Goal: Task Accomplishment & Management: Complete application form

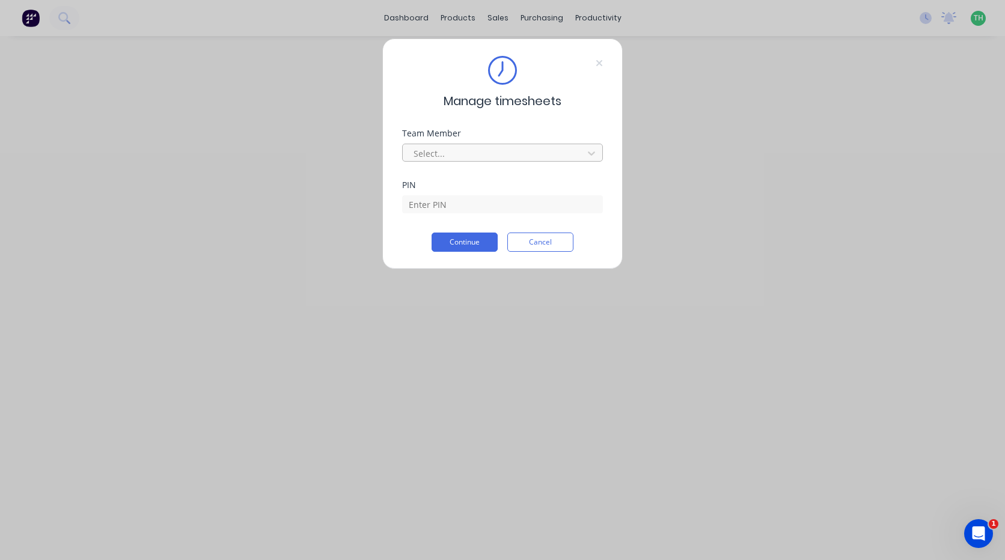
click at [565, 157] on div at bounding box center [495, 153] width 165 height 15
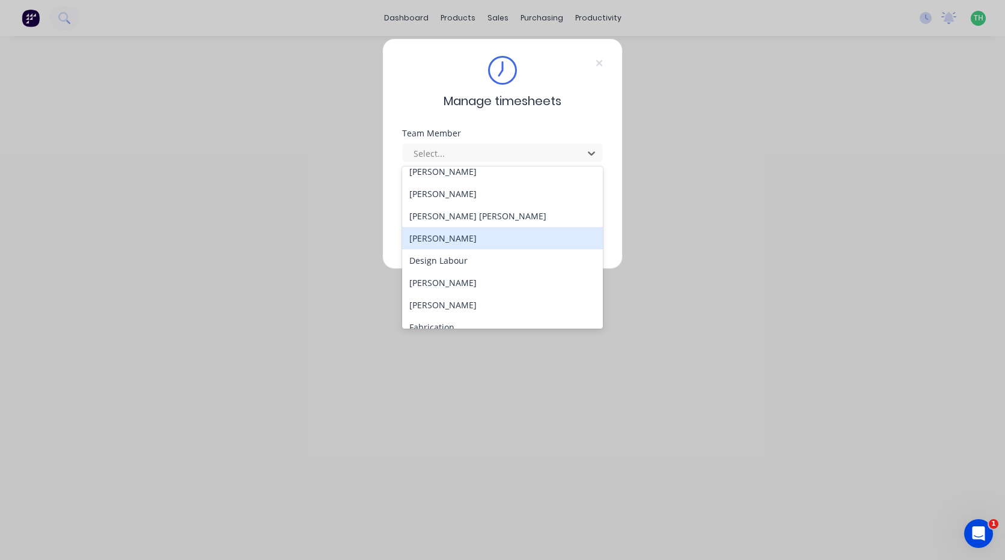
scroll to position [120, 0]
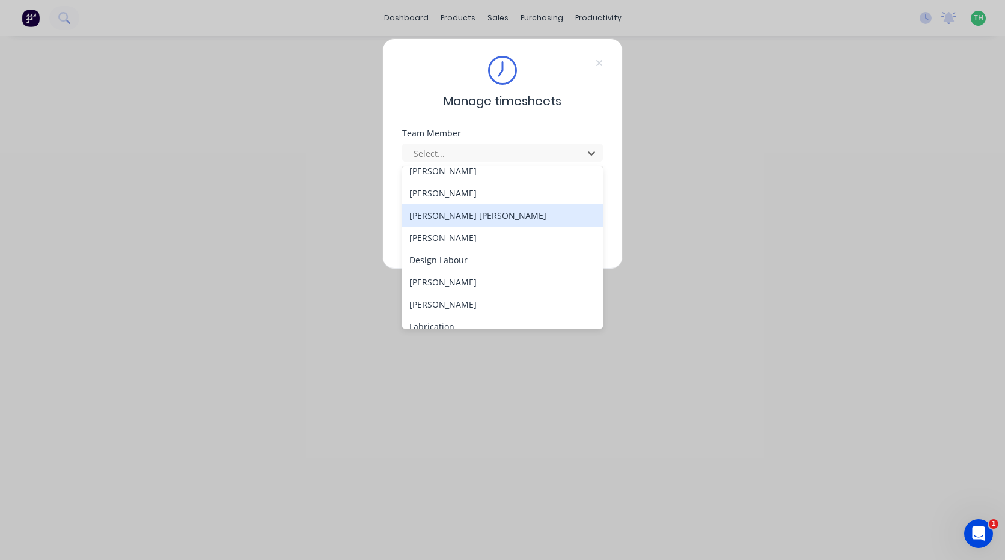
click at [455, 223] on div "[PERSON_NAME] [PERSON_NAME]" at bounding box center [502, 215] width 201 height 22
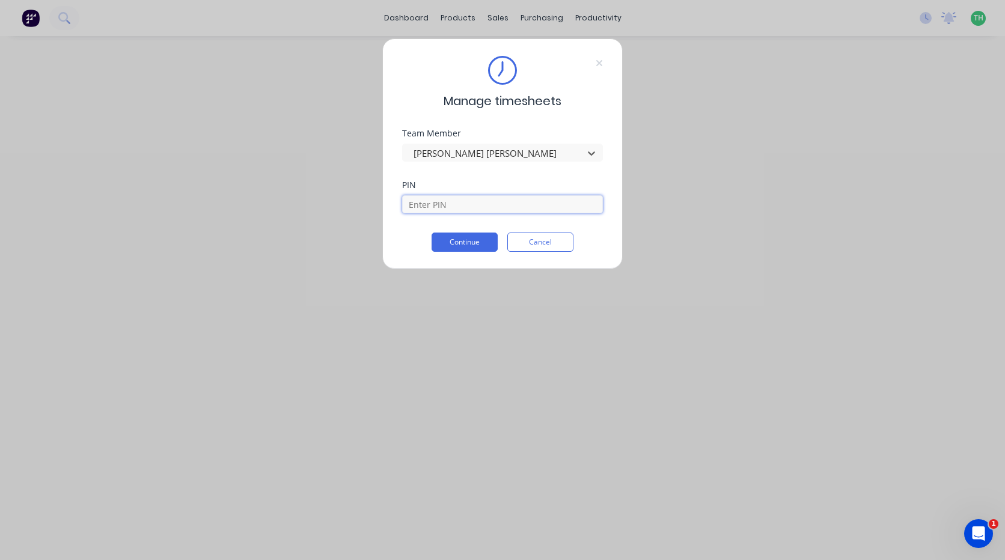
click at [444, 198] on input at bounding box center [502, 204] width 201 height 18
type input "2468"
click at [461, 242] on button "Continue" at bounding box center [465, 242] width 66 height 19
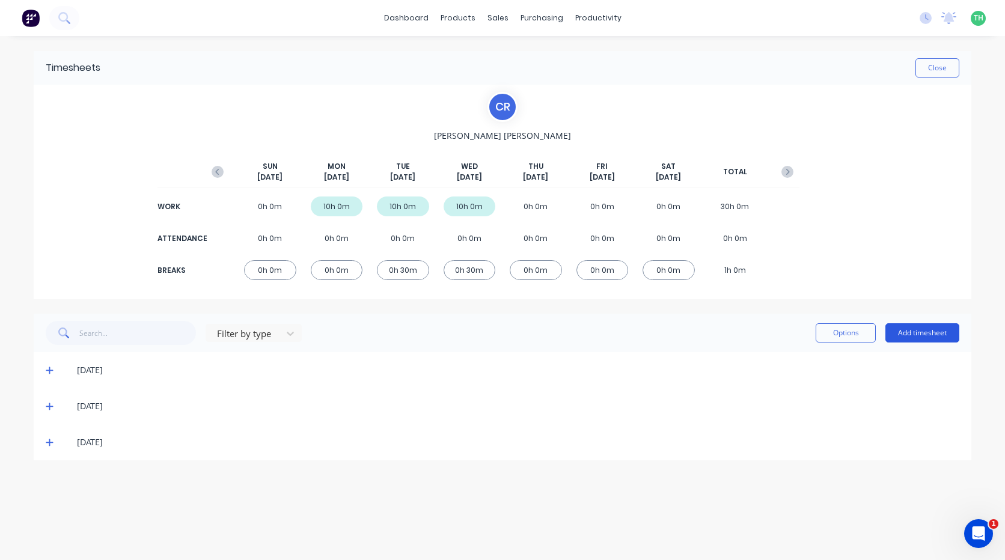
click at [904, 328] on button "Add timesheet" at bounding box center [923, 333] width 74 height 19
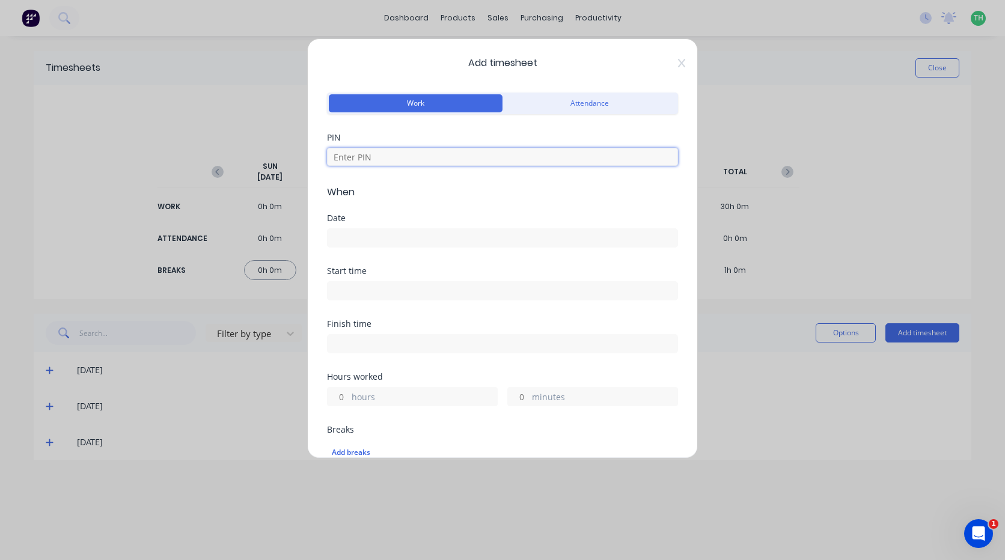
click at [536, 162] on input at bounding box center [502, 157] width 351 height 18
type input "2468"
click at [366, 235] on input at bounding box center [503, 238] width 350 height 18
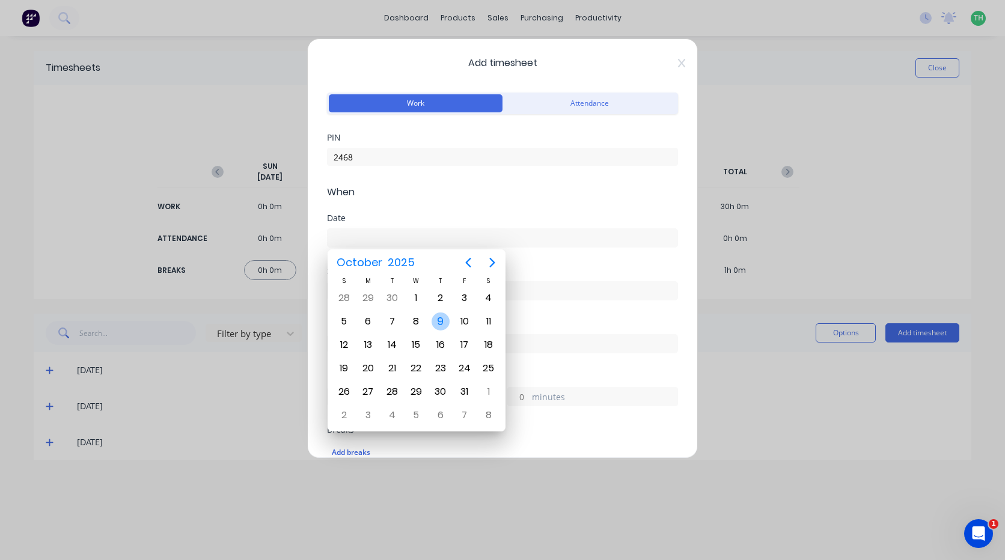
click at [438, 318] on div "9" at bounding box center [441, 322] width 18 height 18
type input "[DATE]"
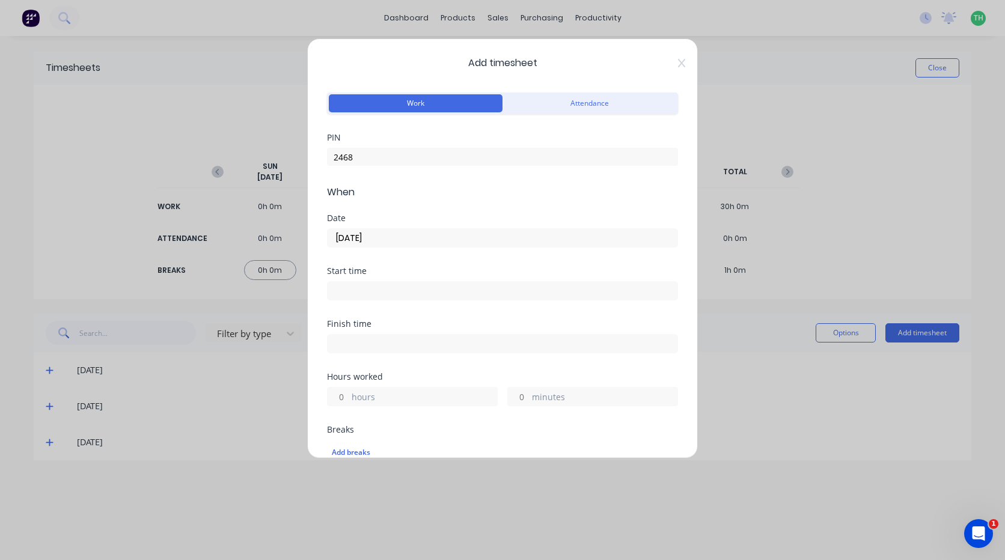
click at [355, 290] on input at bounding box center [503, 291] width 350 height 18
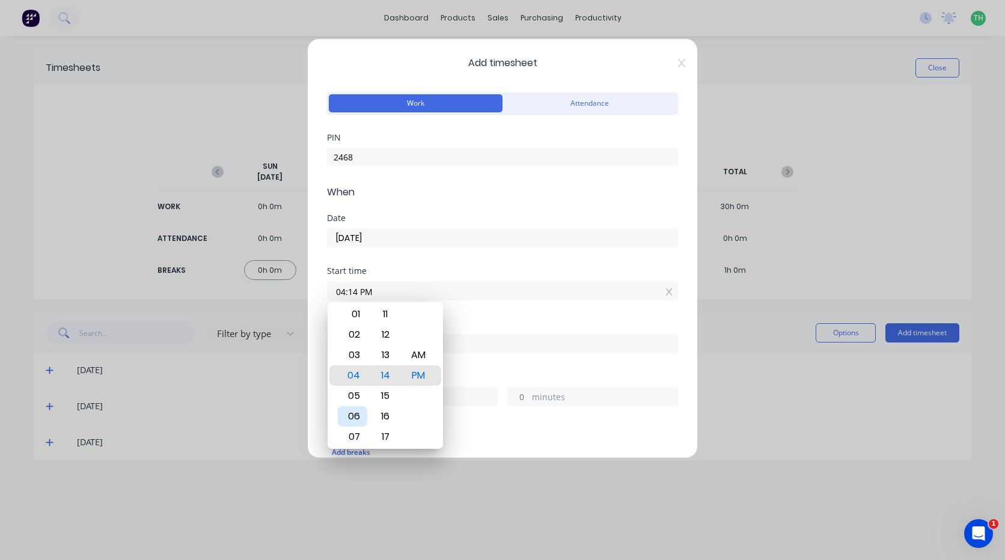
click at [360, 415] on div "06" at bounding box center [352, 417] width 29 height 20
click at [418, 354] on div "AM" at bounding box center [418, 355] width 29 height 20
type input "06:00 AM"
drag, startPoint x: 413, startPoint y: 274, endPoint x: 405, endPoint y: 288, distance: 15.6
click at [412, 274] on div "Start time" at bounding box center [502, 271] width 351 height 8
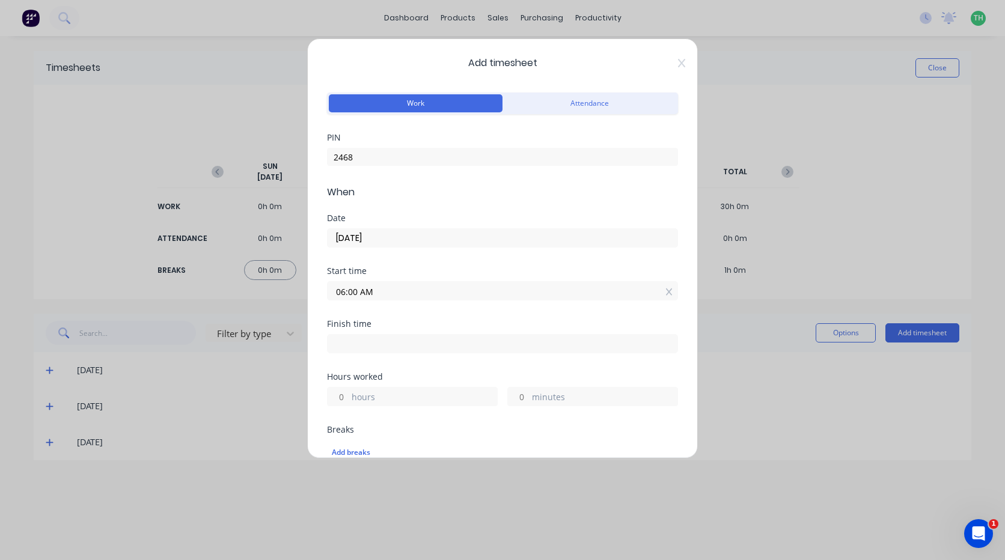
click at [378, 338] on input at bounding box center [503, 344] width 350 height 18
type input "04:14 PM"
type input "10"
type input "14"
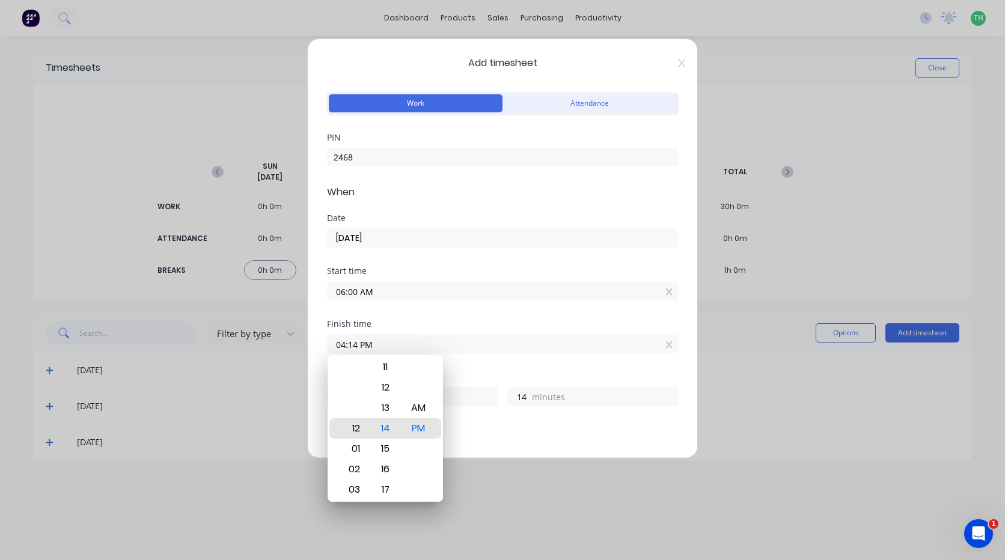
type input "12:14 PM"
type input "6"
type input "06:14 PM"
type input "12"
type input "11:14 PM"
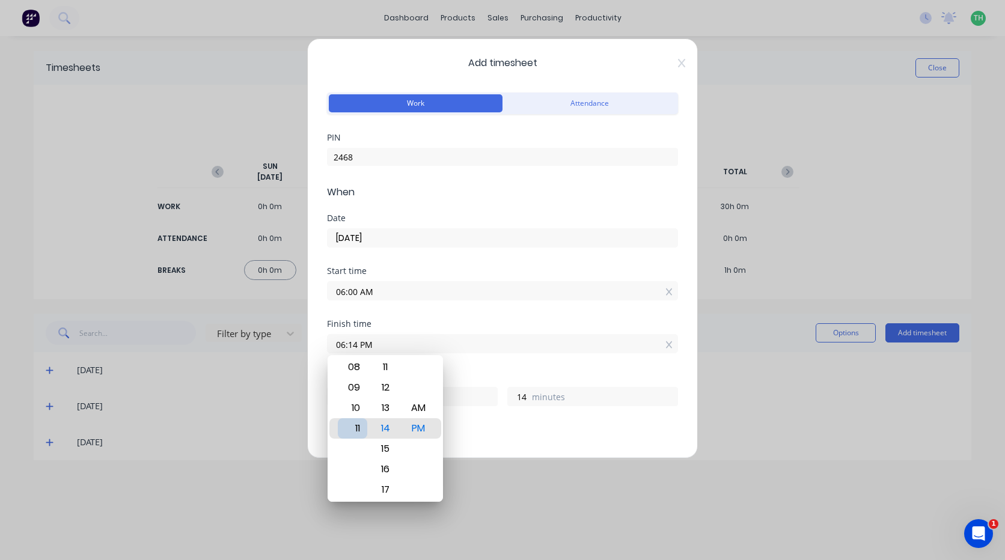
type input "17"
click at [363, 429] on div "11" at bounding box center [352, 429] width 29 height 20
type input "11:00 PM"
type input "0"
click at [422, 410] on div "AM" at bounding box center [418, 408] width 29 height 20
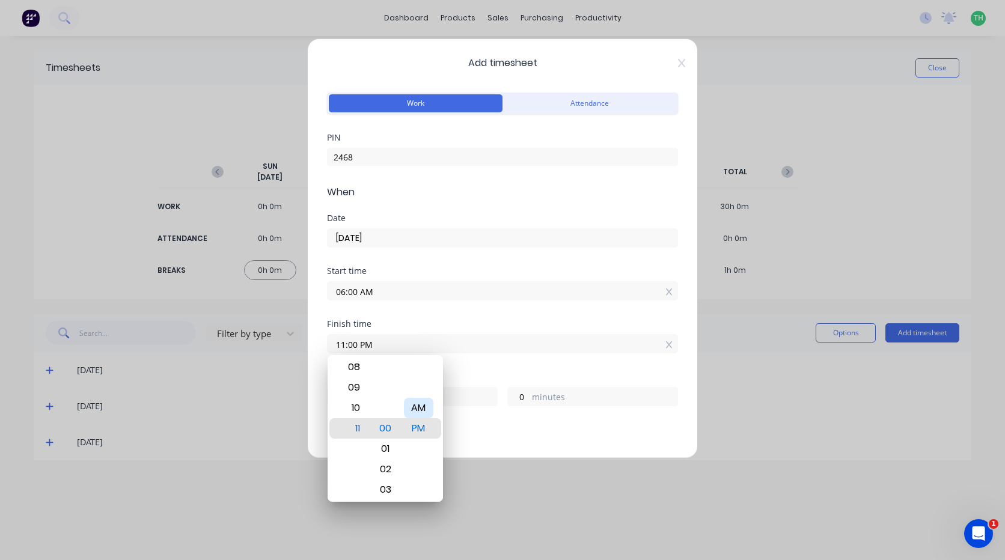
type input "11:00 AM"
type input "5"
click at [405, 311] on div "Start time 06:00 AM" at bounding box center [502, 293] width 351 height 53
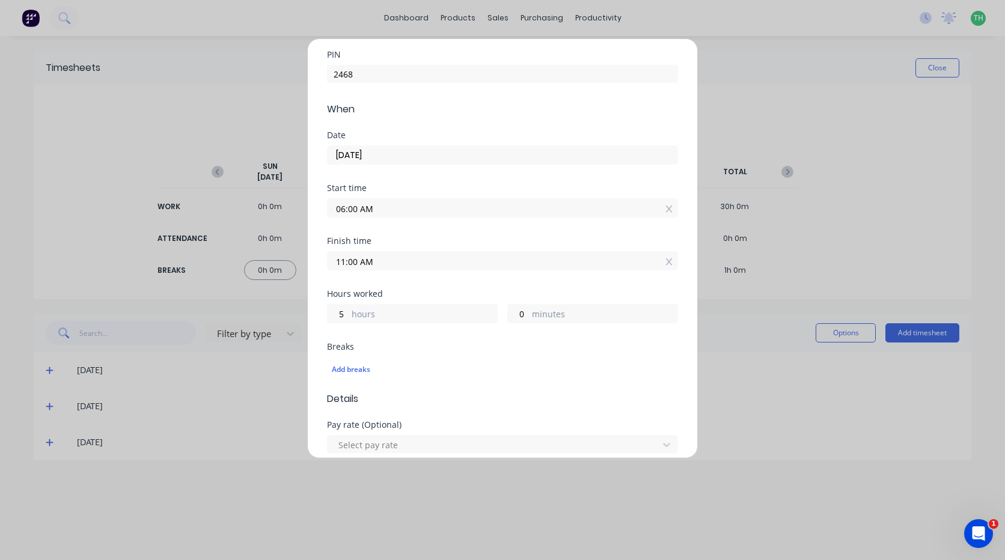
scroll to position [180, 0]
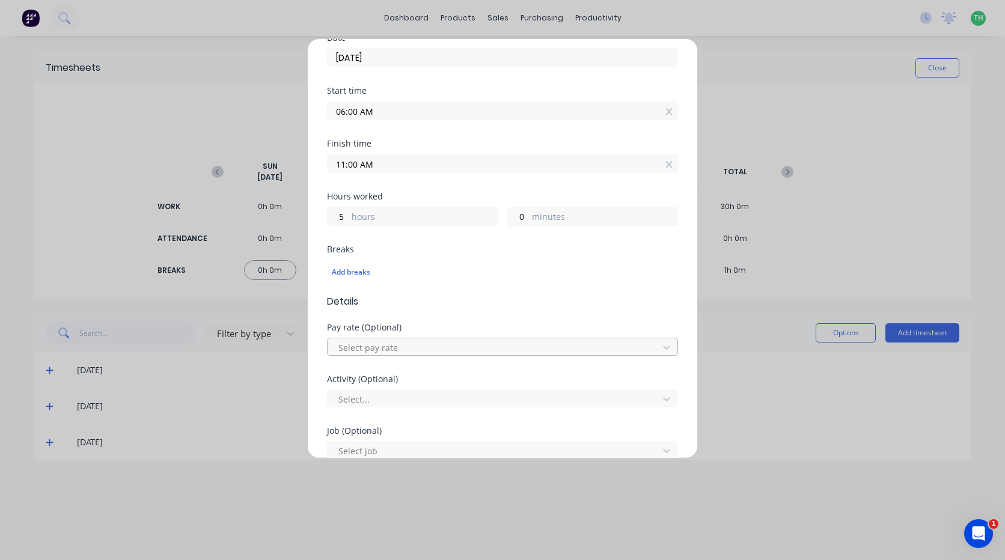
click at [398, 345] on div at bounding box center [494, 347] width 315 height 15
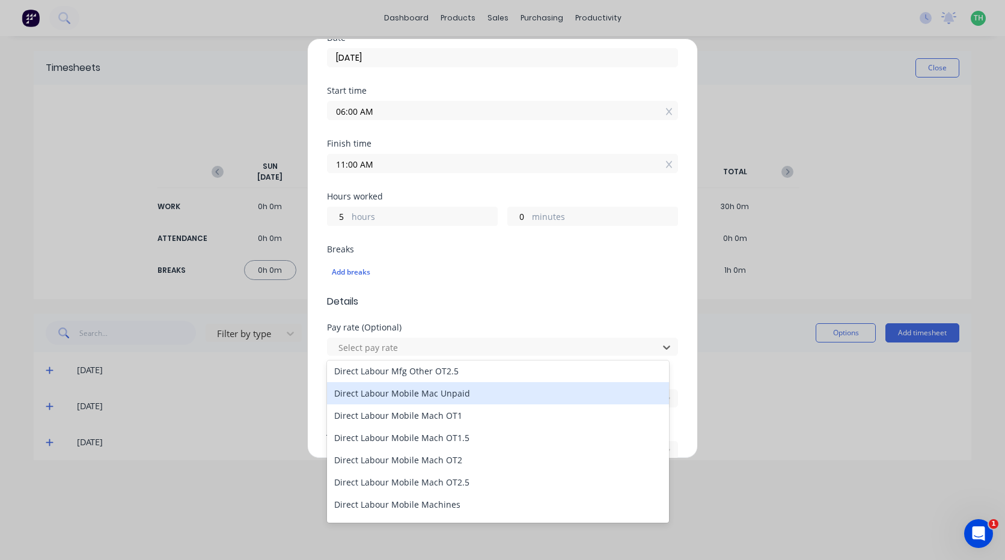
scroll to position [842, 0]
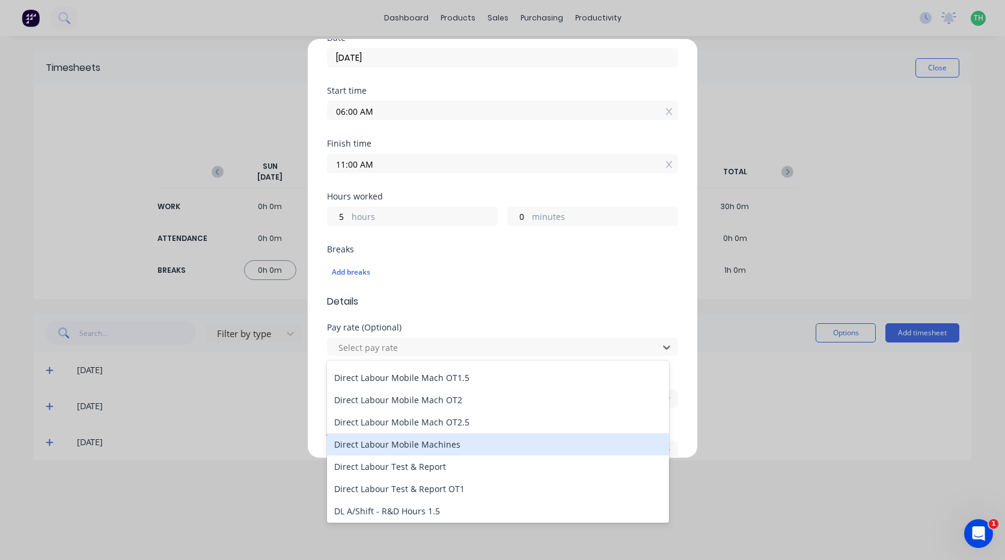
click at [470, 445] on div "Direct Labour Mobile Machines" at bounding box center [498, 445] width 342 height 22
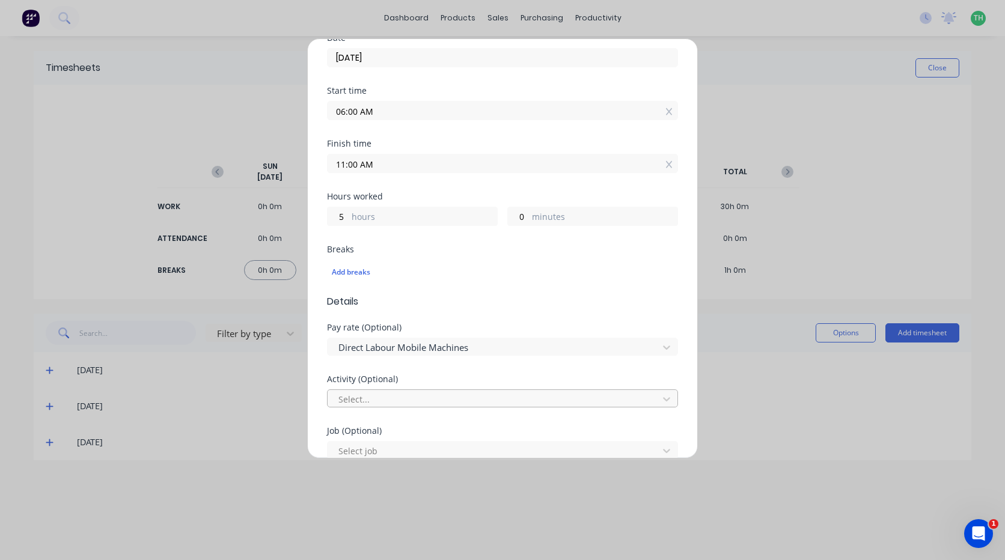
click at [419, 395] on div at bounding box center [494, 399] width 315 height 15
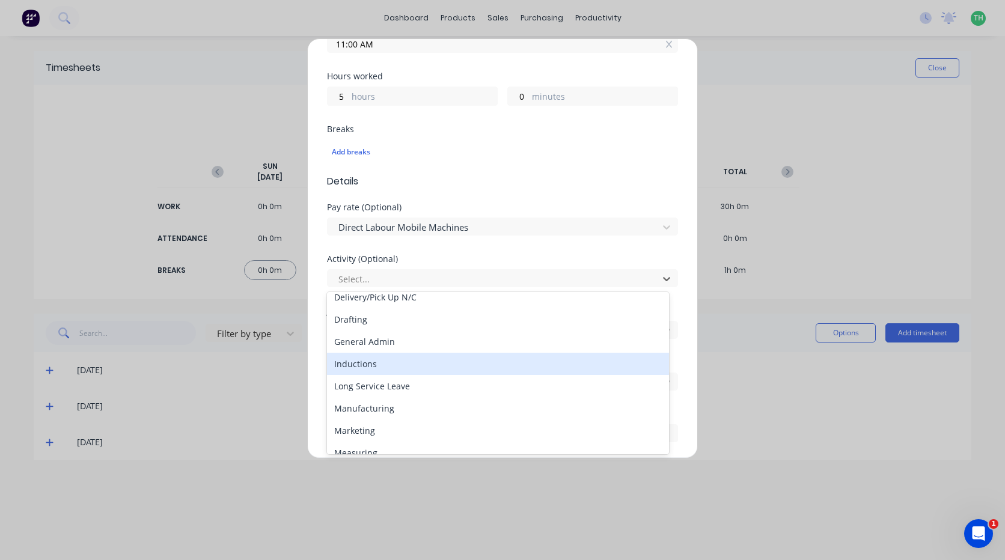
scroll to position [120, 0]
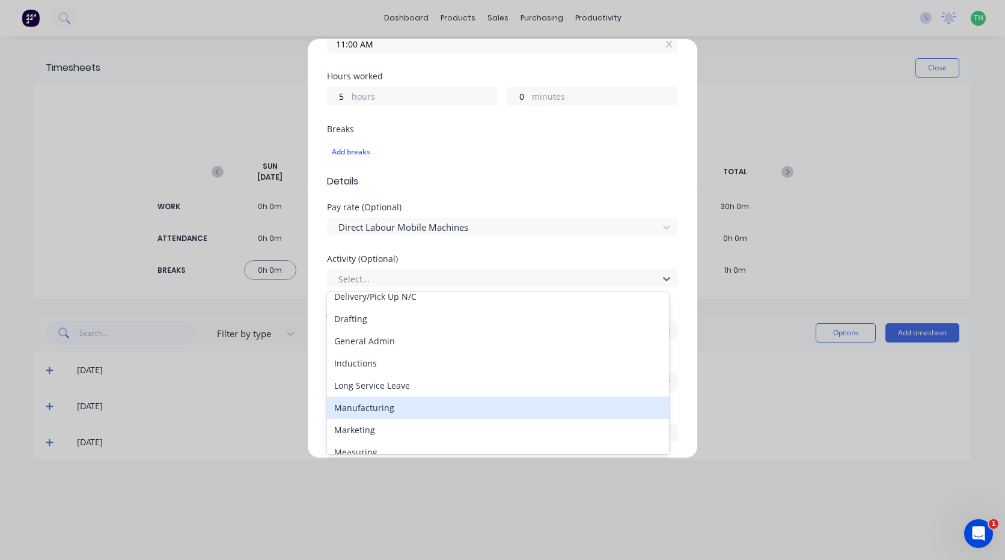
click at [381, 410] on div "Manufacturing" at bounding box center [498, 408] width 342 height 22
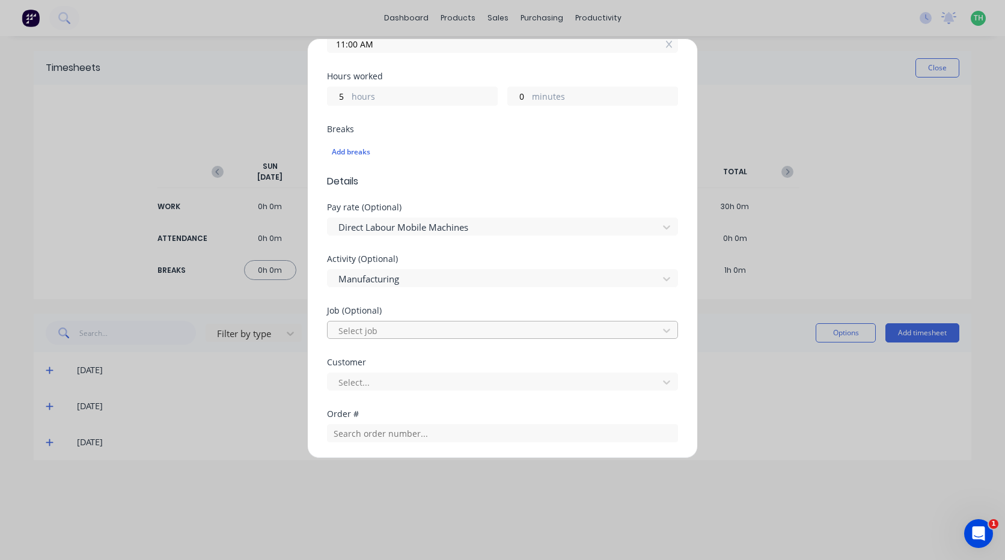
click at [375, 333] on div at bounding box center [494, 331] width 315 height 15
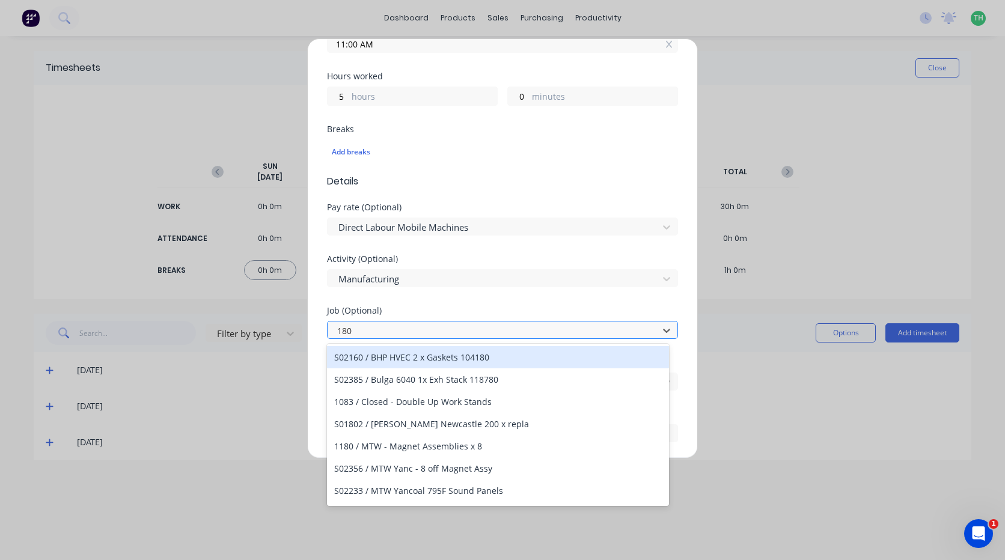
type input "1802"
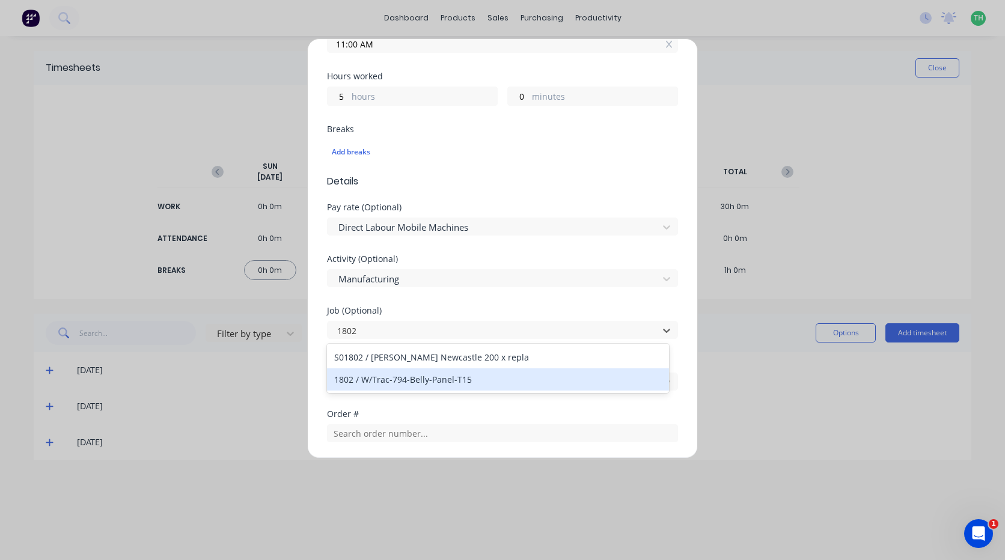
click at [446, 375] on div "1802 / W/Trac-794-Belly-Panel-T15" at bounding box center [498, 380] width 342 height 22
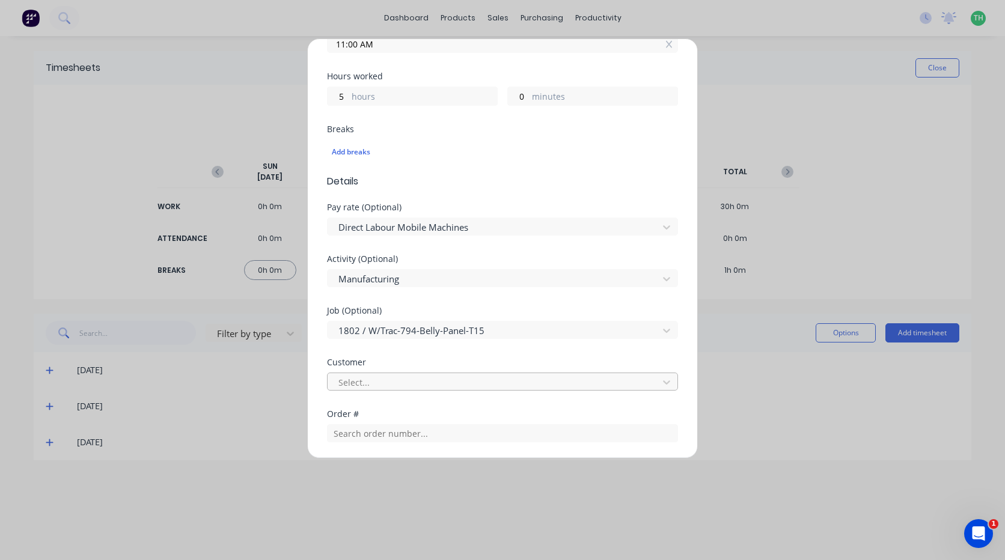
click at [372, 379] on div at bounding box center [494, 382] width 315 height 15
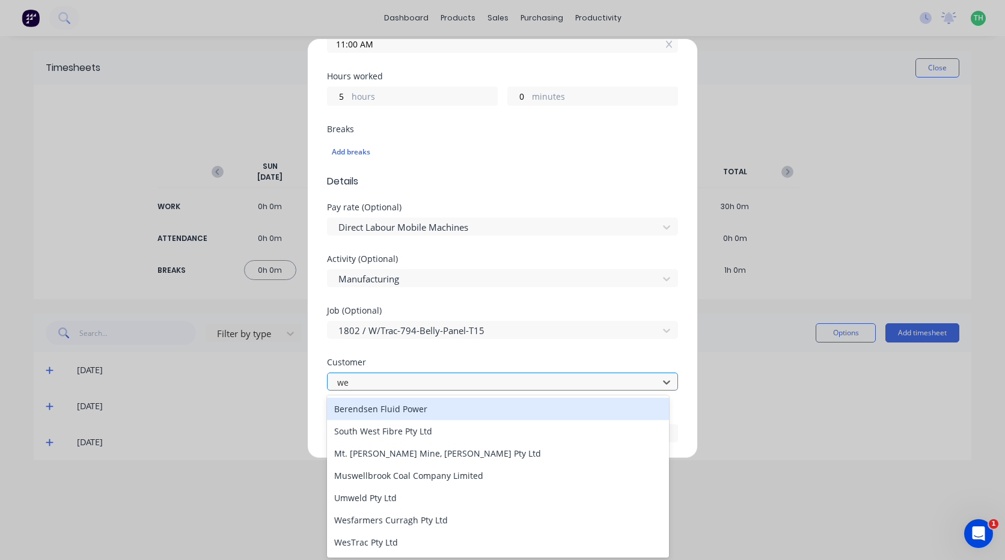
type input "[PERSON_NAME]"
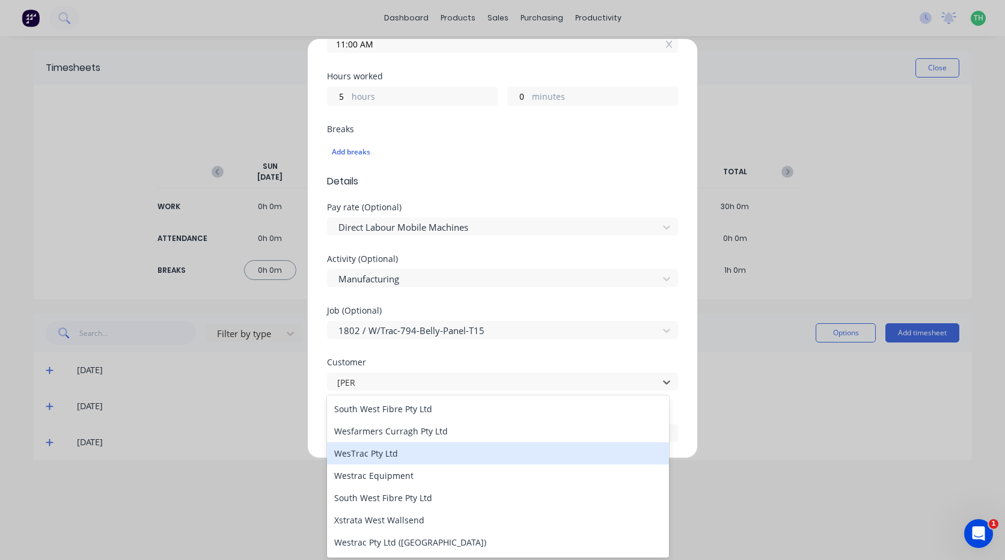
click at [393, 452] on div "WesTrac Pty Ltd" at bounding box center [498, 454] width 342 height 22
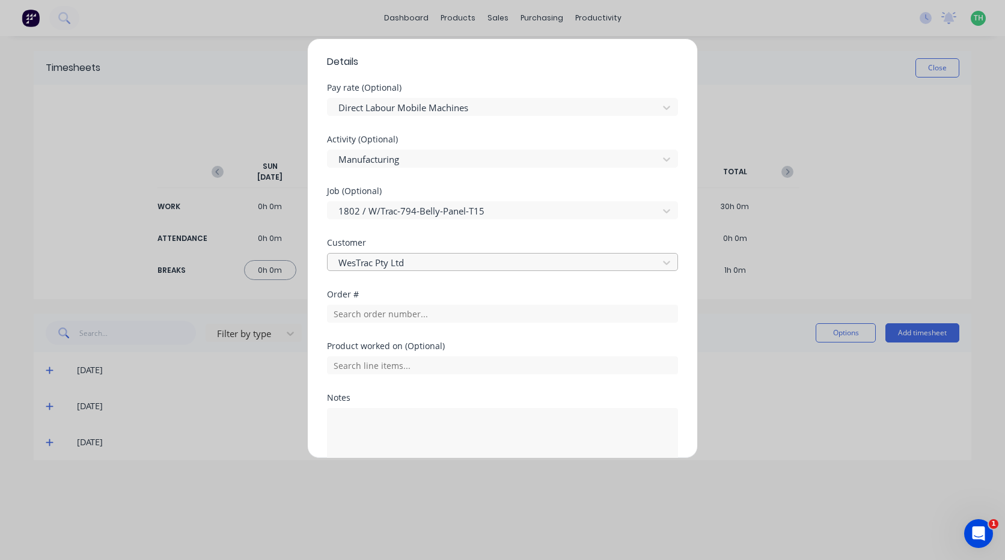
scroll to position [421, 0]
click at [434, 314] on input "text" at bounding box center [502, 313] width 351 height 18
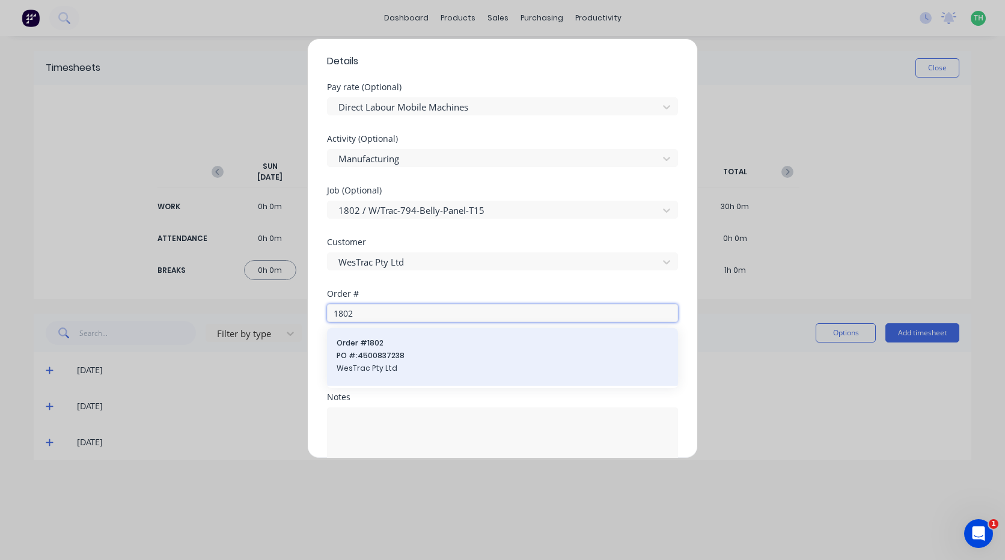
type input "1802"
click at [415, 343] on span "Order # 1802" at bounding box center [503, 343] width 332 height 11
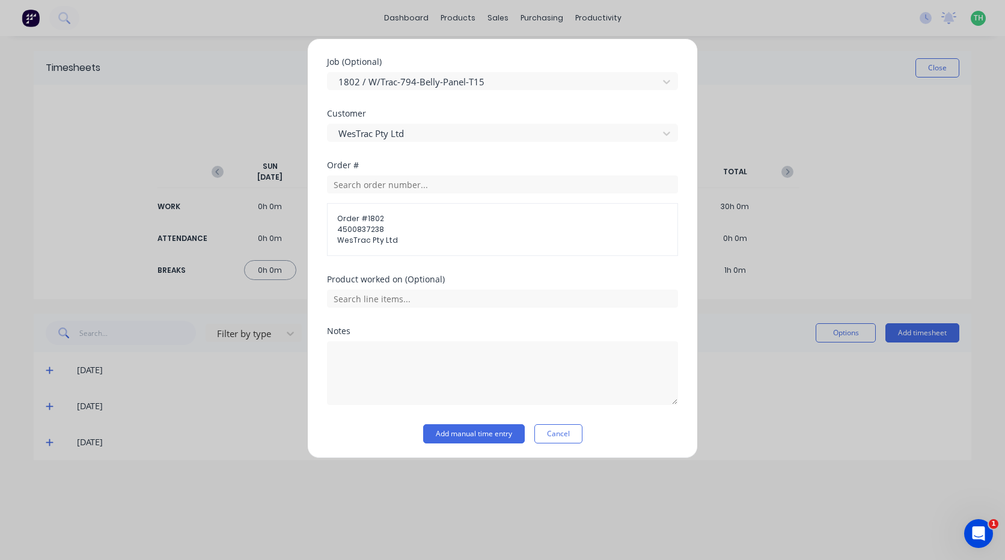
scroll to position [552, 0]
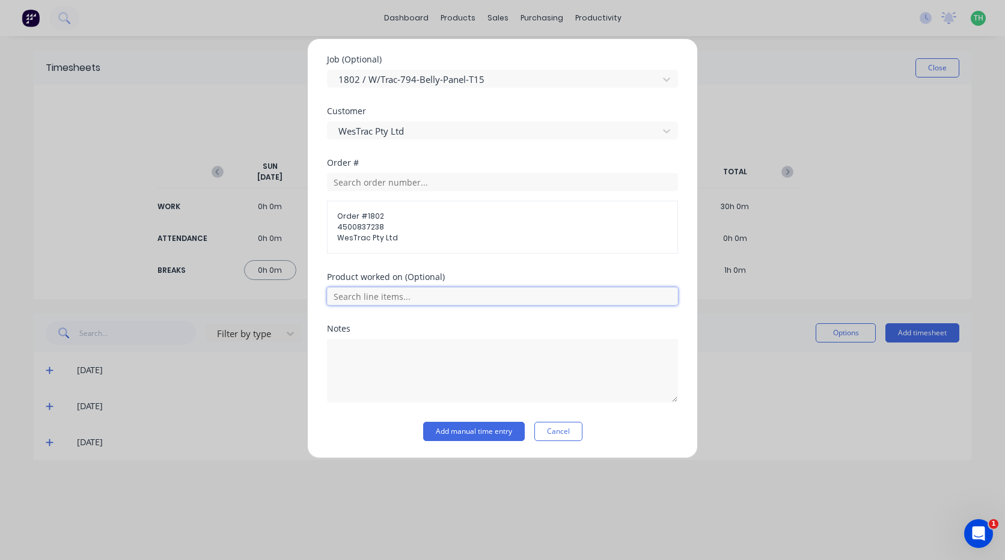
click at [388, 298] on input "text" at bounding box center [502, 296] width 351 height 18
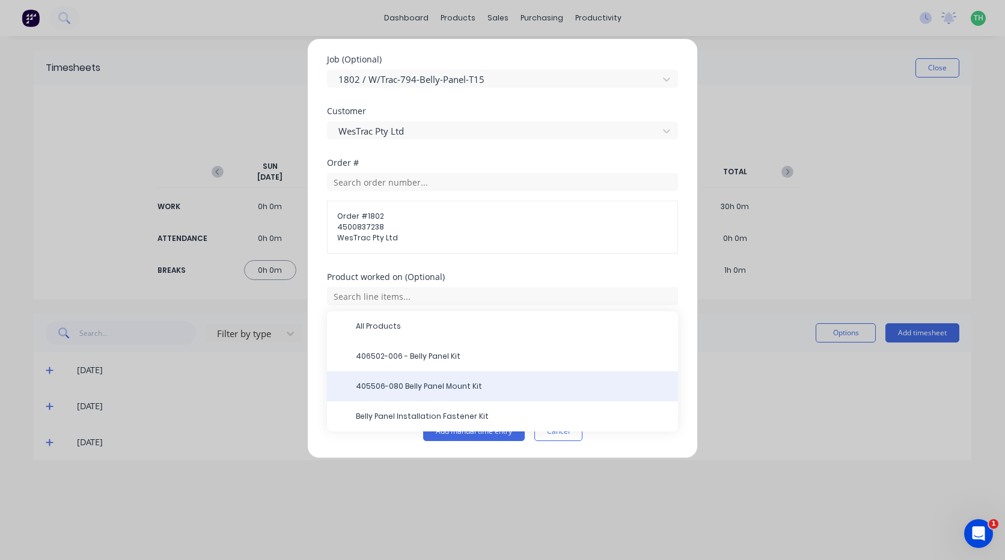
click at [494, 384] on span "405506-080 Belly Panel Mount Kit" at bounding box center [512, 386] width 313 height 11
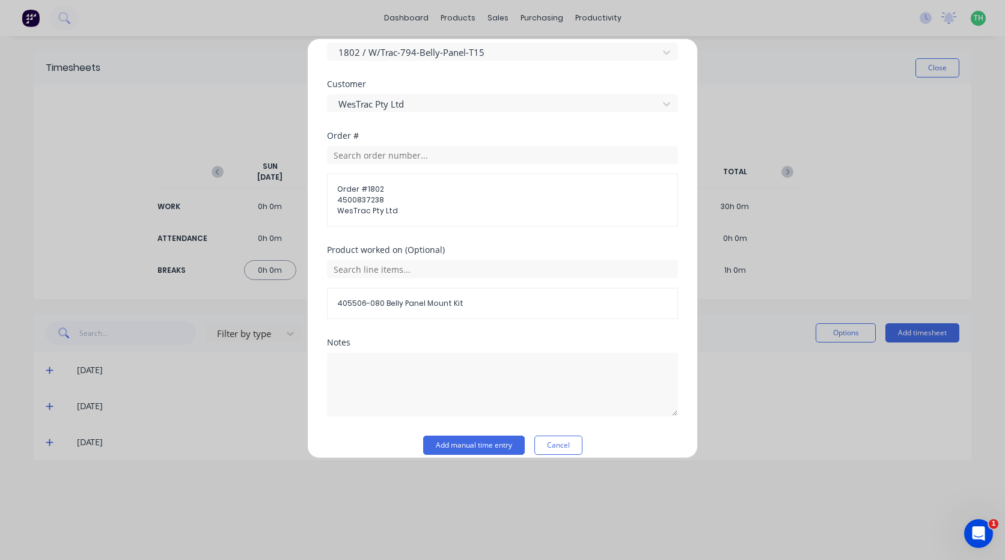
scroll to position [593, 0]
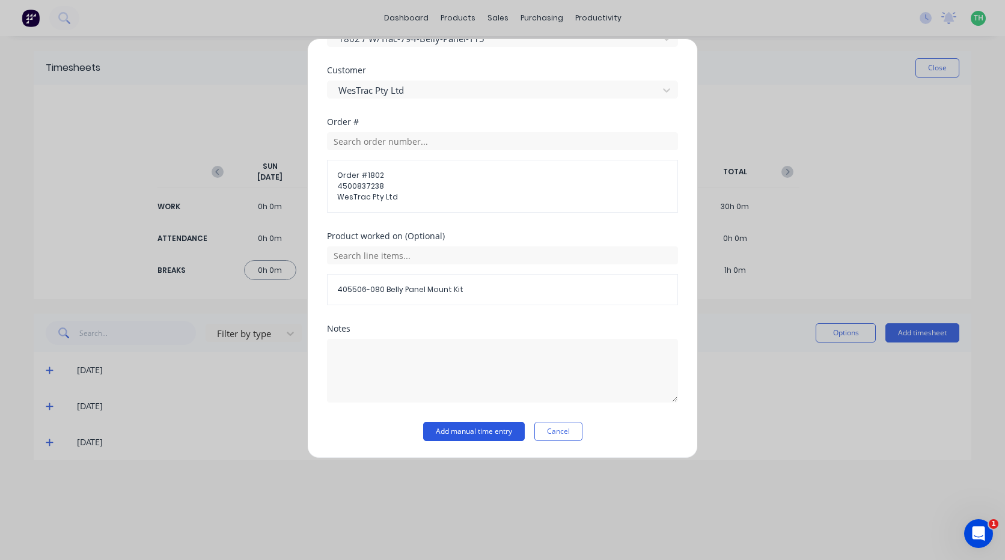
click at [467, 425] on button "Add manual time entry" at bounding box center [474, 431] width 102 height 19
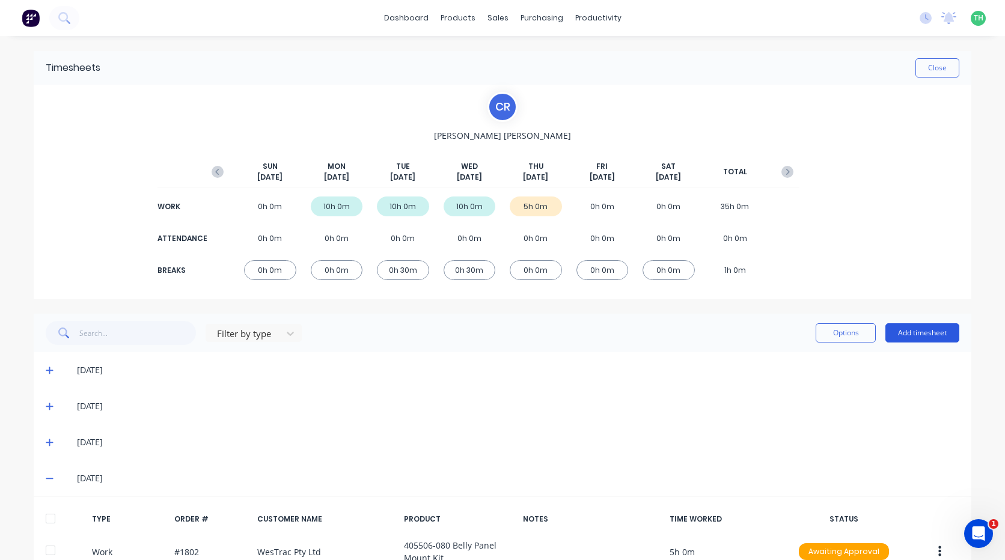
click at [917, 336] on button "Add timesheet" at bounding box center [923, 333] width 74 height 19
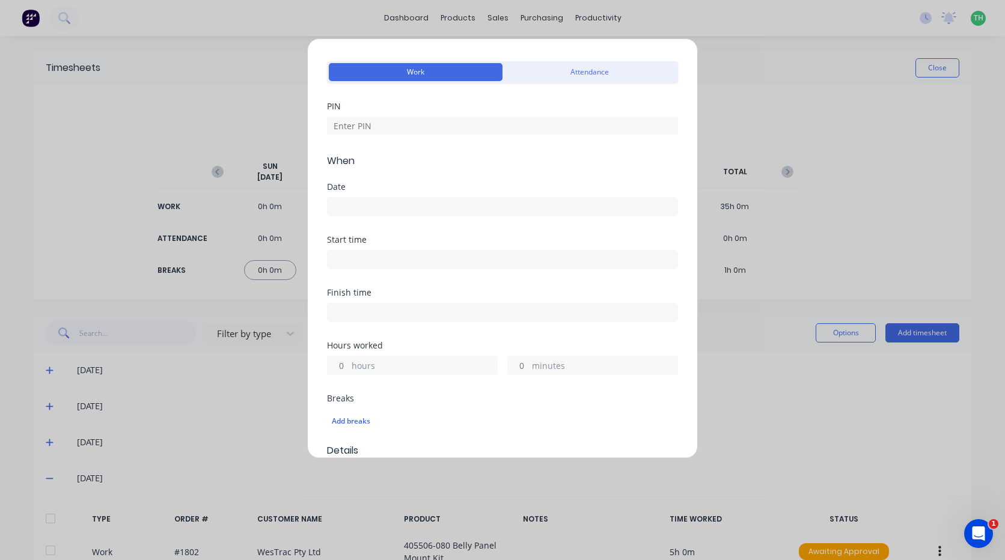
scroll to position [60, 0]
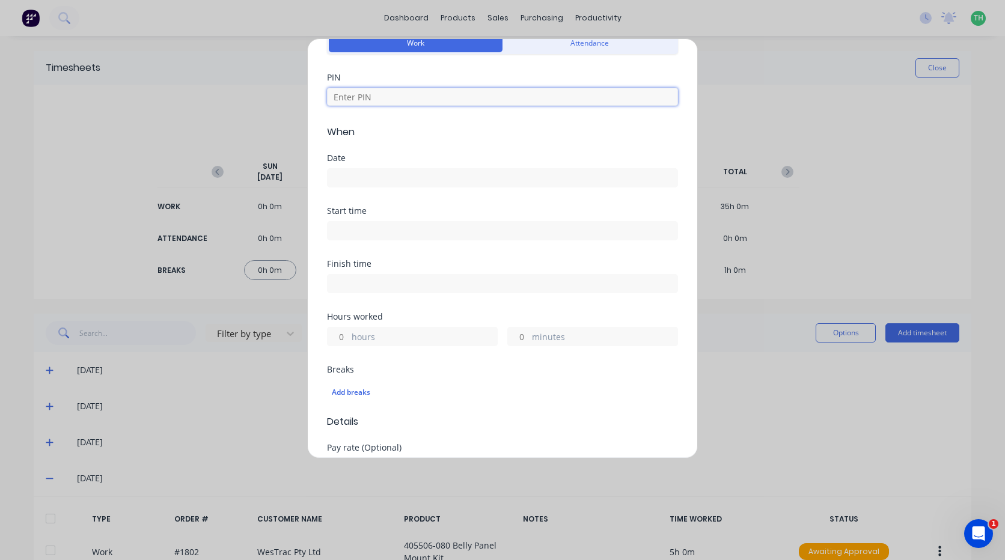
click at [426, 98] on input at bounding box center [502, 97] width 351 height 18
type input "2468"
click at [388, 175] on input at bounding box center [503, 178] width 350 height 18
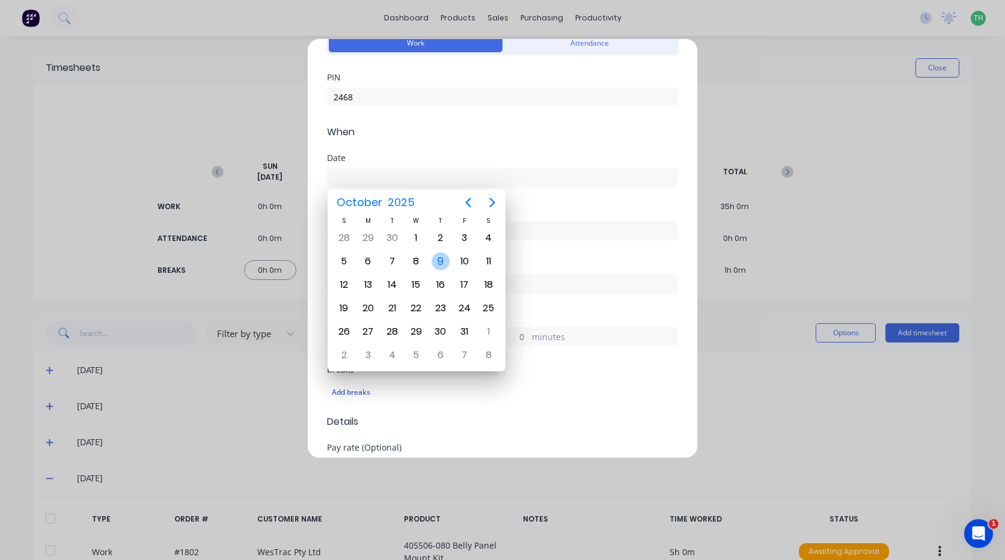
click at [435, 256] on div "9" at bounding box center [441, 262] width 18 height 18
type input "[DATE]"
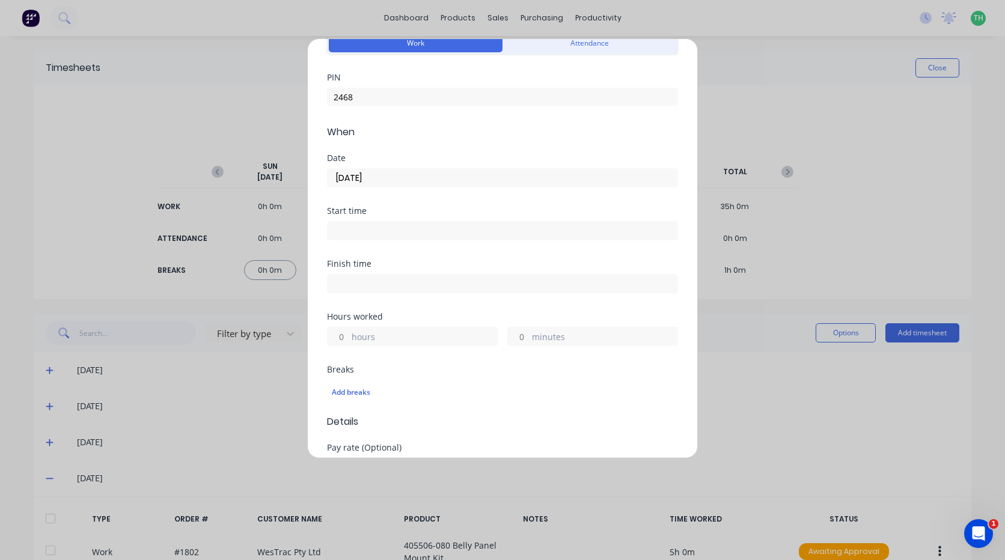
click at [392, 228] on input at bounding box center [503, 231] width 350 height 18
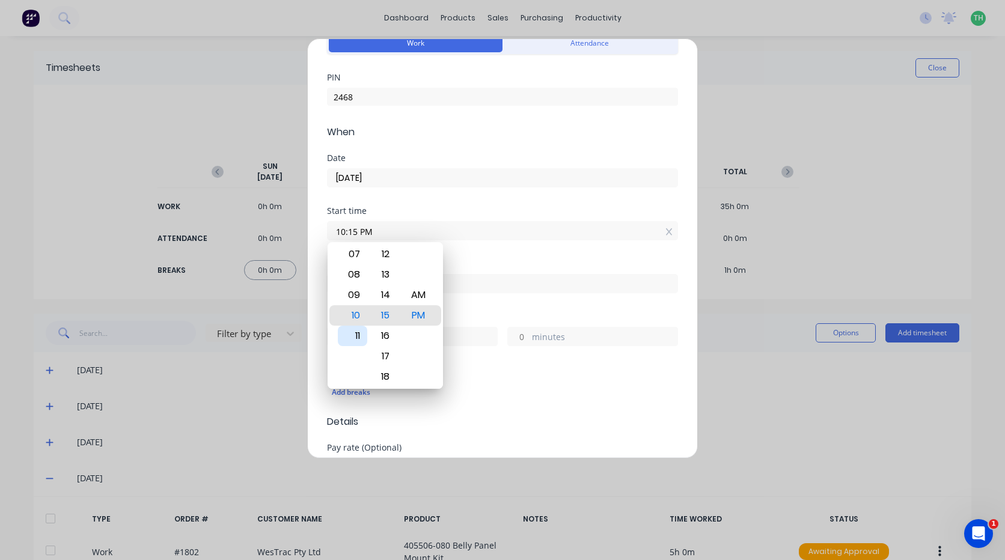
click at [366, 336] on div "11" at bounding box center [352, 336] width 29 height 20
click at [413, 300] on div "AM" at bounding box center [418, 295] width 29 height 20
type input "11:00 AM"
click at [410, 214] on div "Start time" at bounding box center [502, 211] width 351 height 8
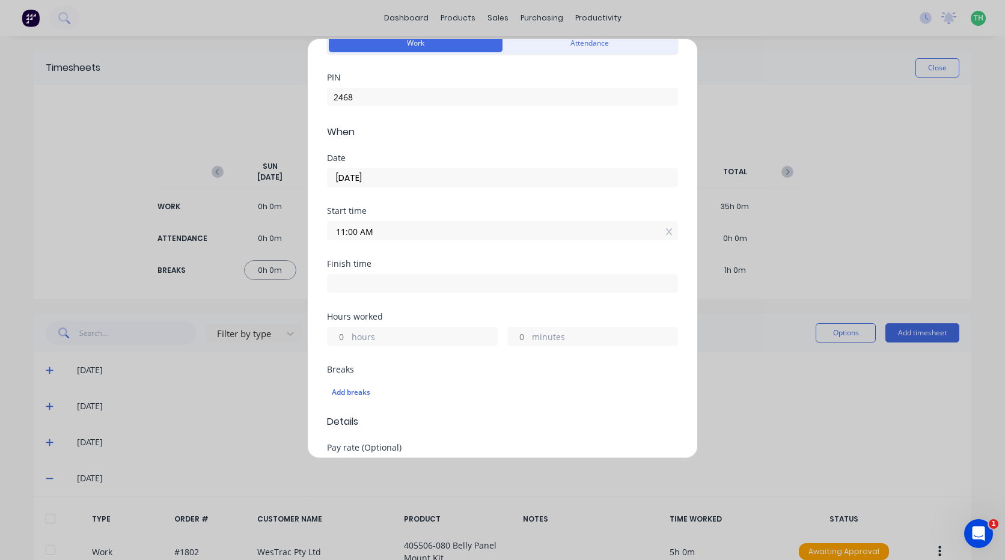
click at [365, 275] on input at bounding box center [503, 284] width 350 height 18
type input "04:15 PM"
type input "5"
type input "15"
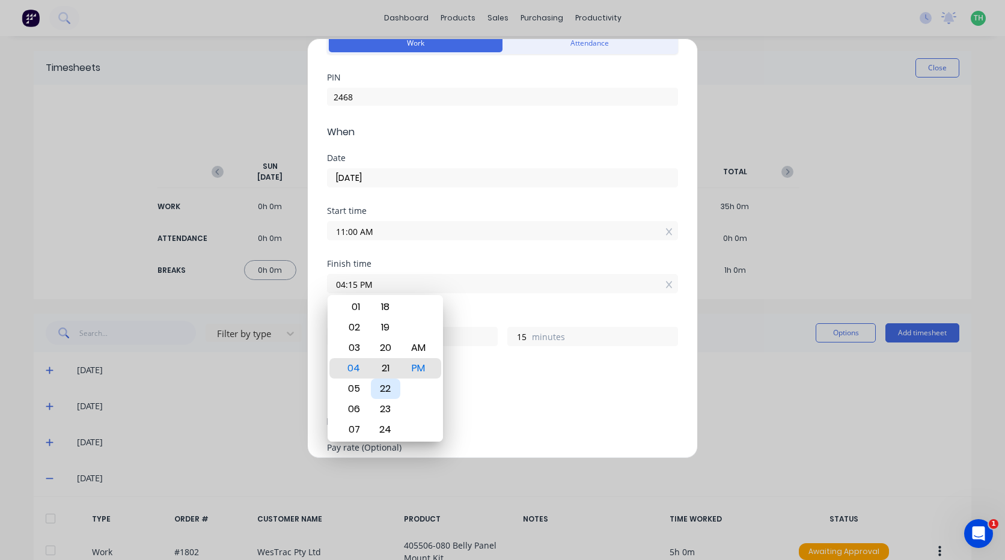
type input "04:21 PM"
type input "21"
type input "04:27 PM"
type input "27"
type input "04:33 PM"
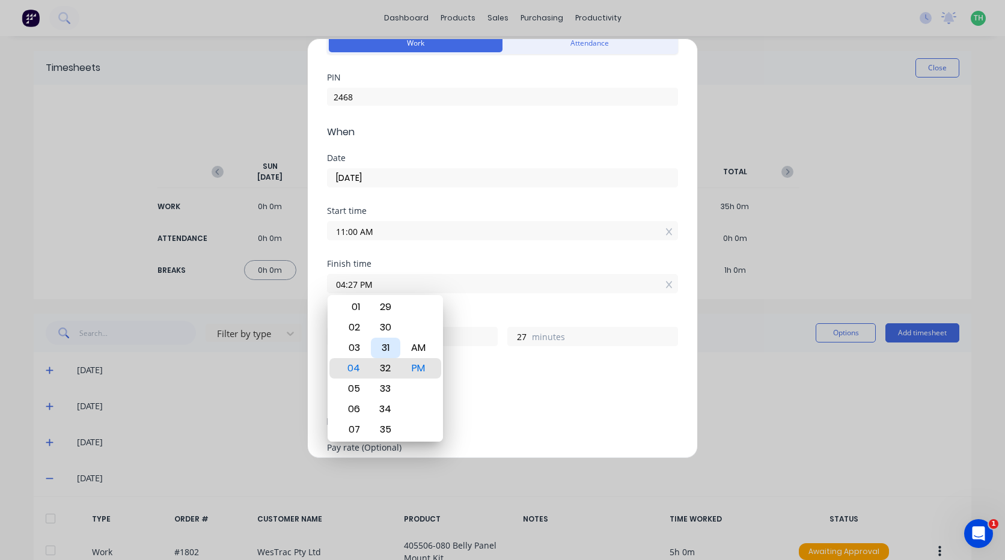
type input "33"
click at [390, 311] on div "30" at bounding box center [385, 307] width 29 height 20
type input "04:30 PM"
type input "30"
click at [394, 263] on div "Finish time" at bounding box center [502, 264] width 351 height 8
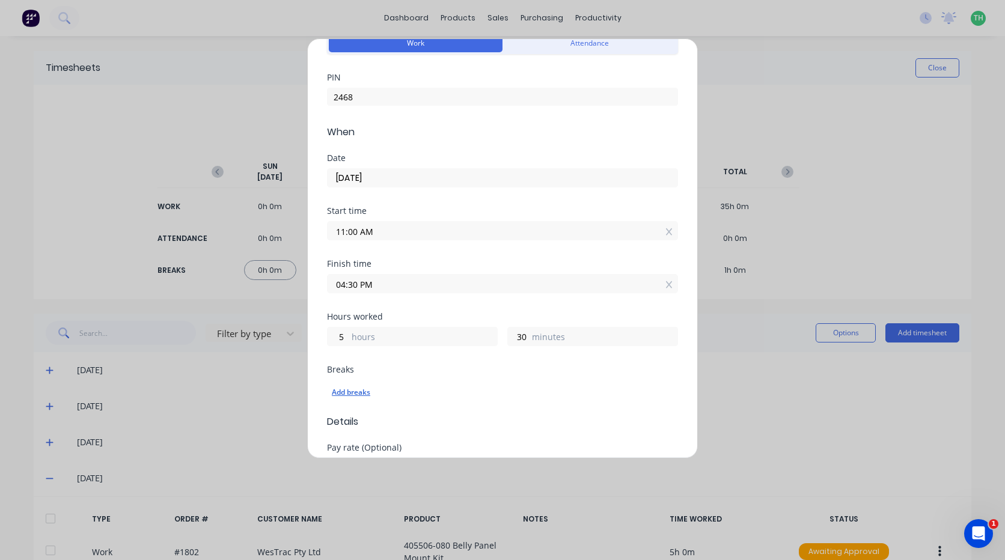
click at [352, 391] on div "Add breaks" at bounding box center [503, 393] width 342 height 16
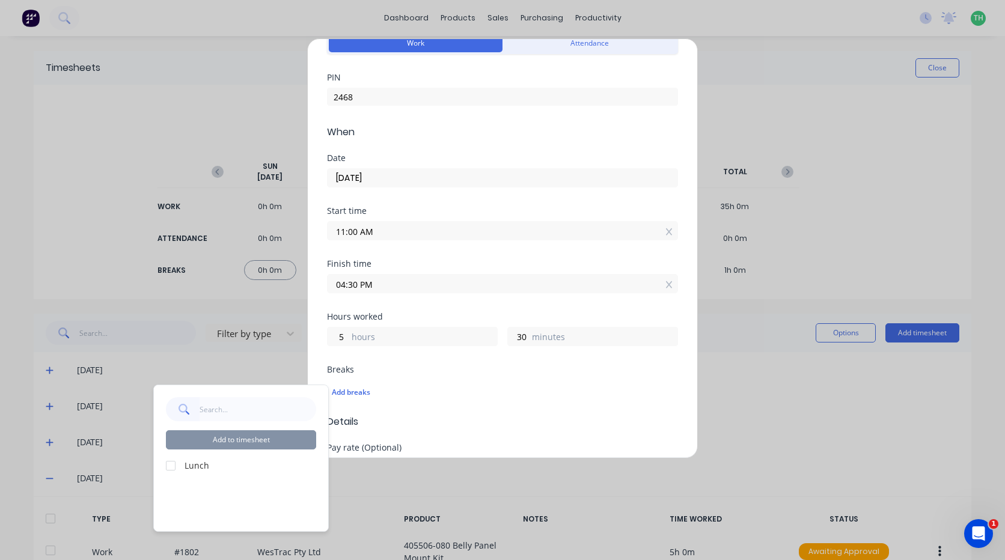
click at [177, 470] on div at bounding box center [171, 466] width 24 height 24
click at [258, 432] on button "Add to timesheet" at bounding box center [241, 440] width 150 height 19
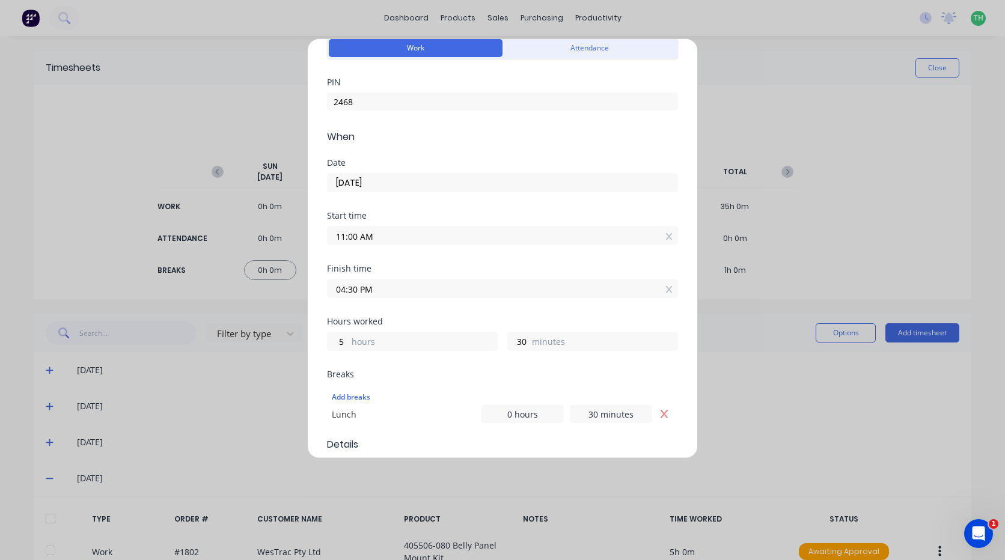
scroll to position [236, 0]
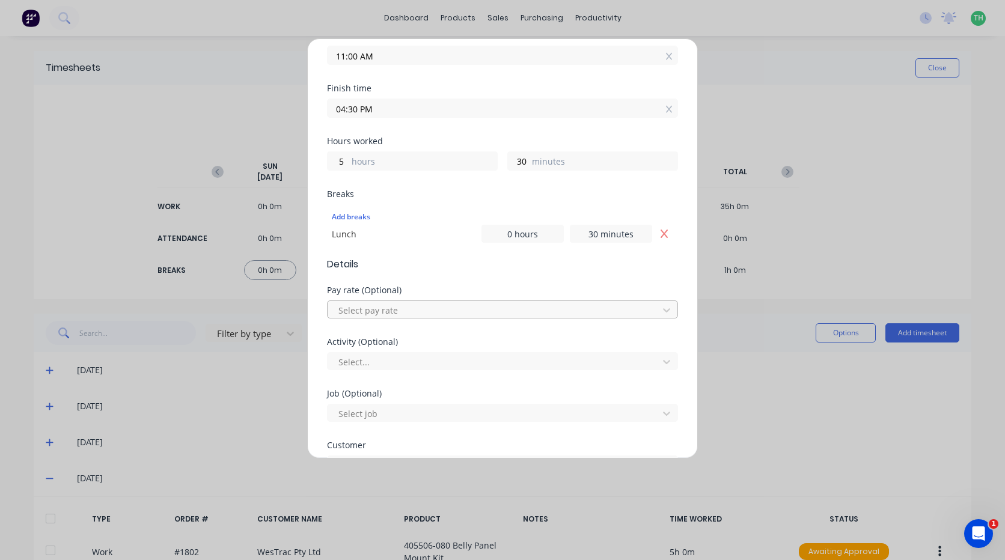
click at [367, 304] on div at bounding box center [494, 310] width 315 height 15
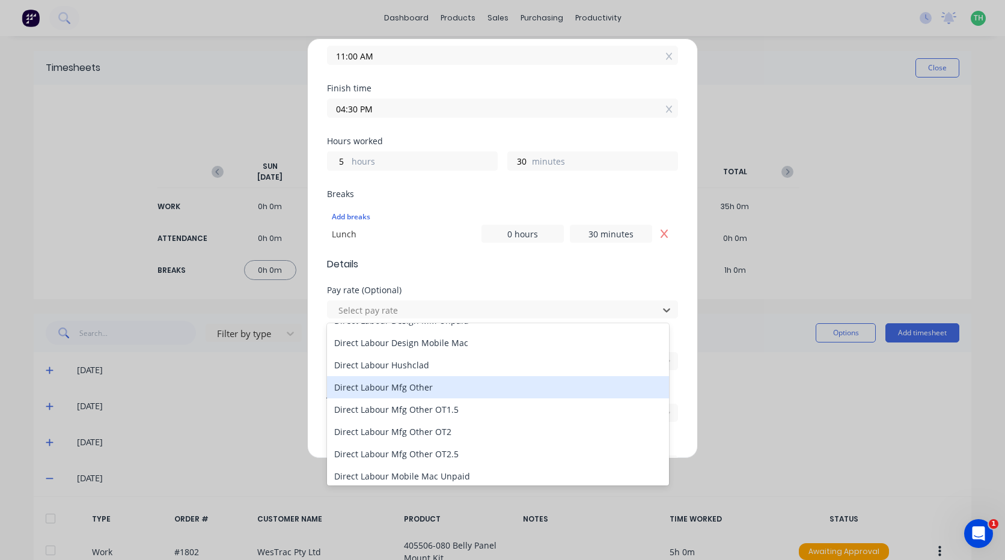
scroll to position [601, 0]
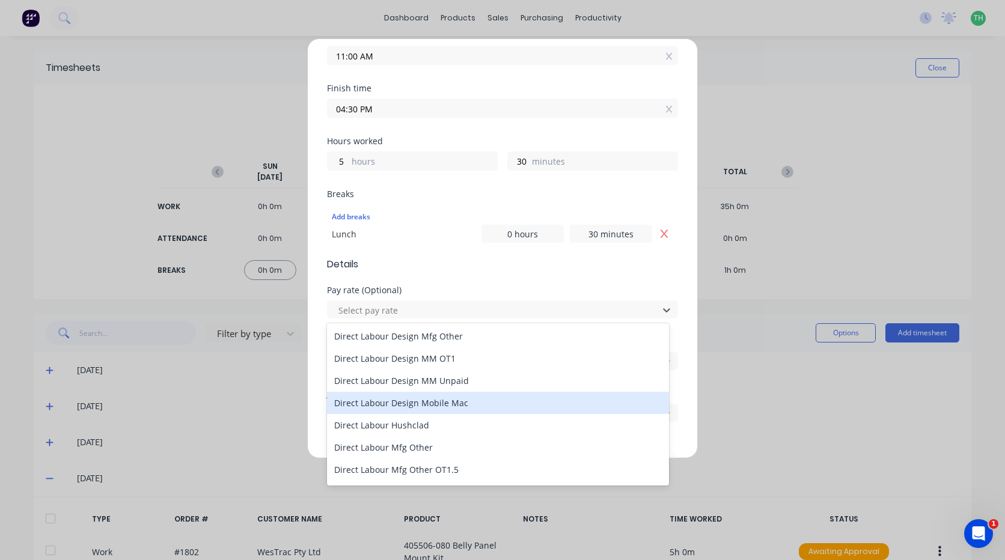
click at [455, 402] on div "Direct Labour Design Mobile Mac" at bounding box center [498, 403] width 342 height 22
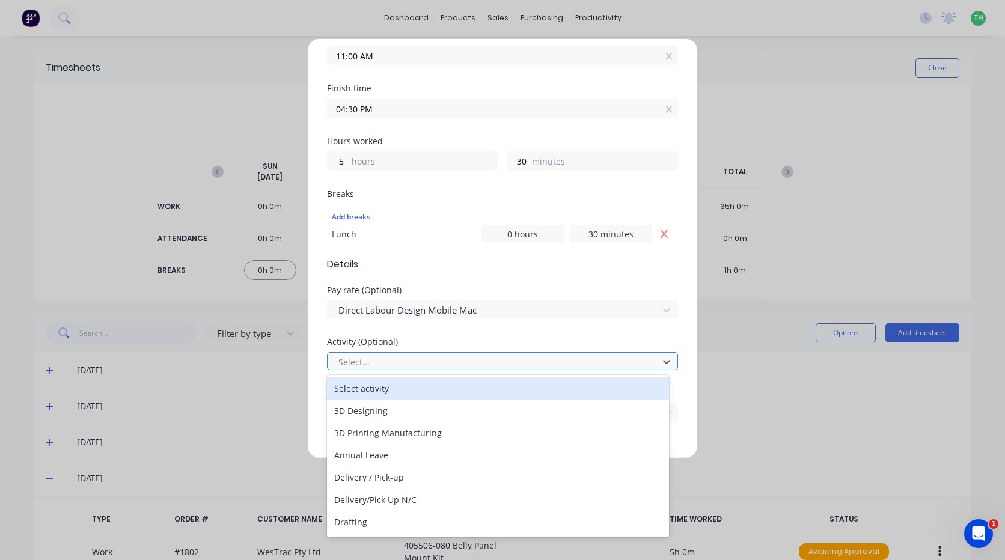
click at [388, 357] on div at bounding box center [494, 362] width 315 height 15
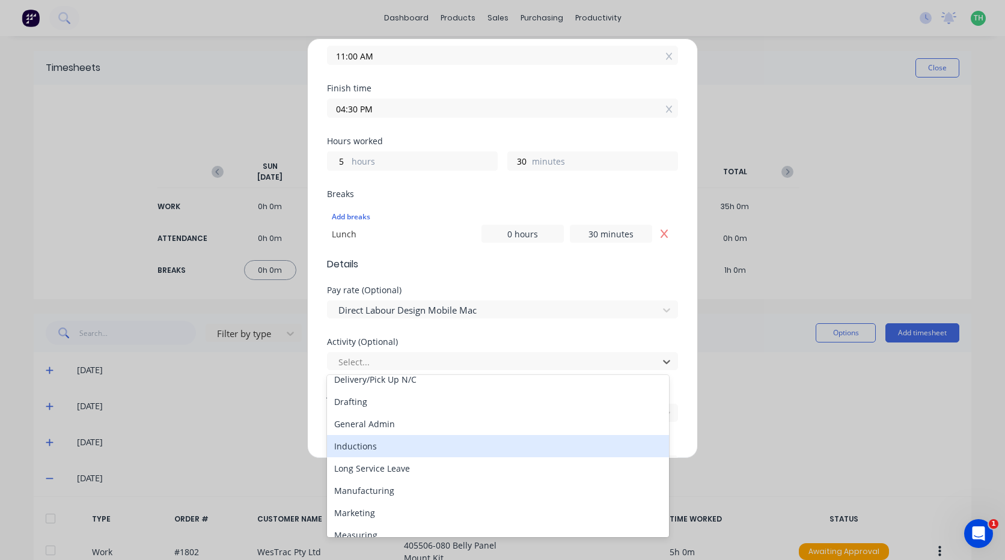
scroll to position [180, 0]
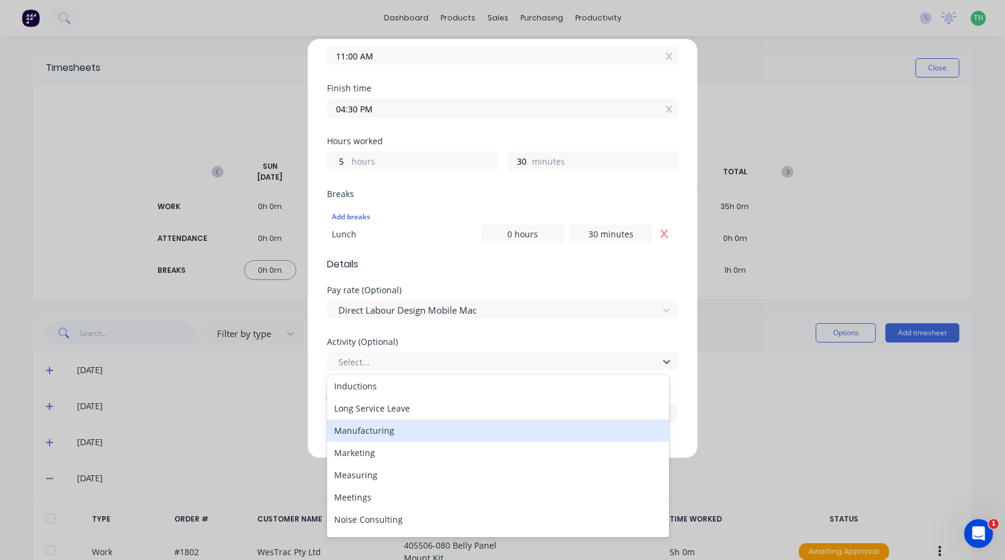
click at [387, 436] on div "Manufacturing" at bounding box center [498, 431] width 342 height 22
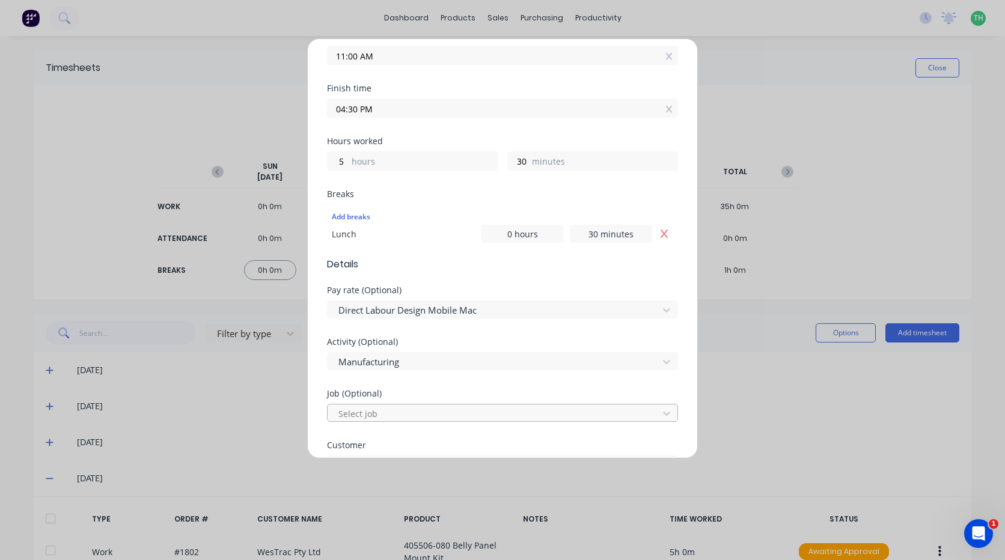
click at [401, 409] on div at bounding box center [494, 414] width 315 height 15
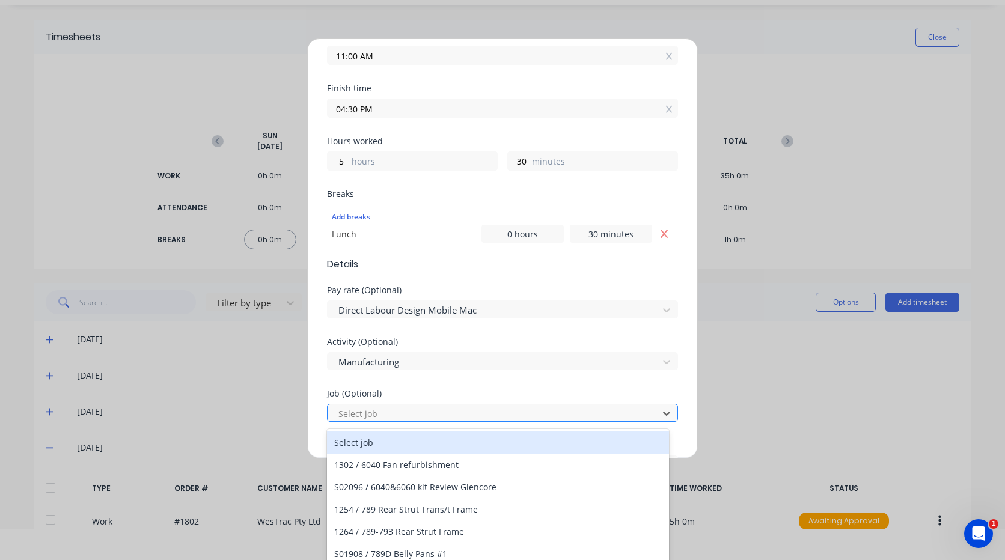
scroll to position [34, 0]
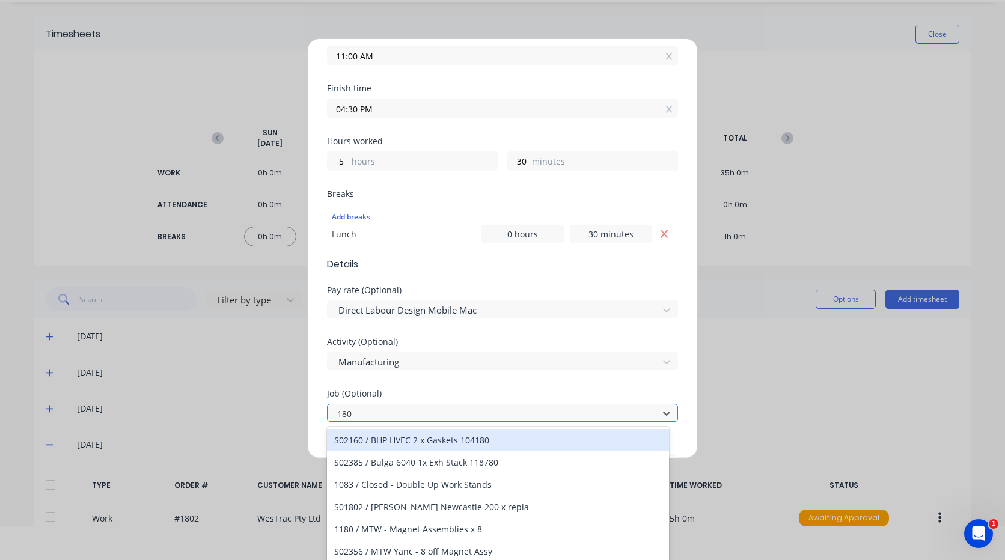
type input "1800"
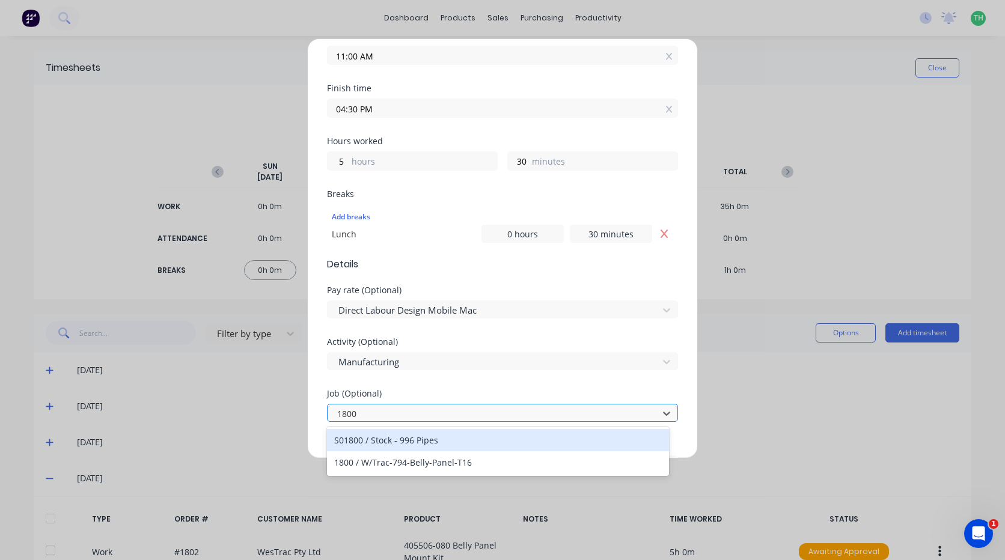
scroll to position [0, 0]
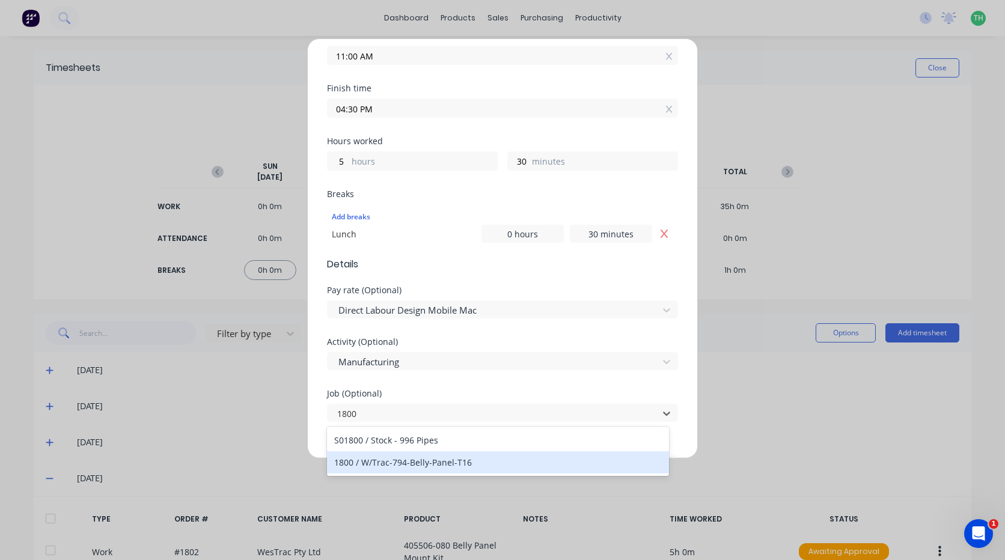
click at [458, 466] on div "1800 / W/Trac-794-Belly-Panel-T16" at bounding box center [498, 463] width 342 height 22
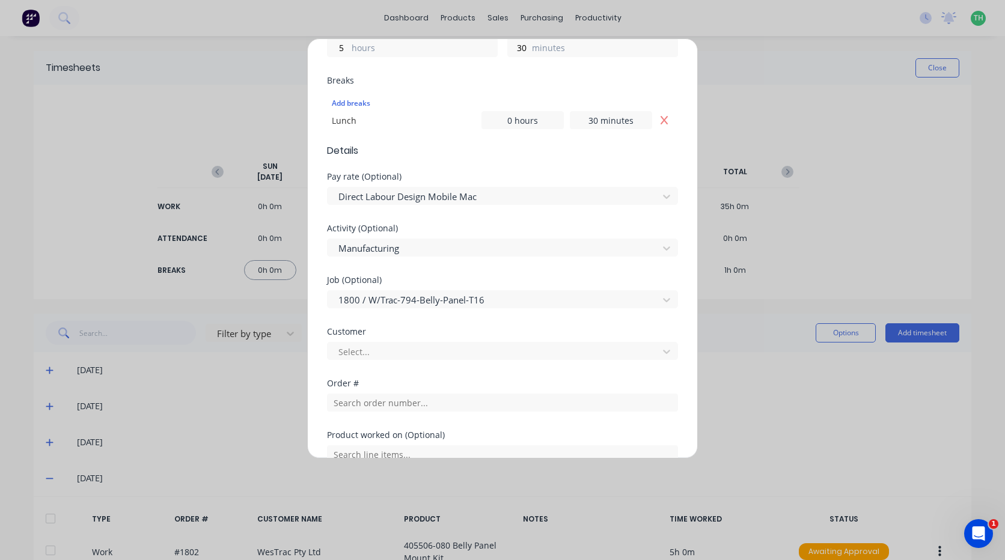
scroll to position [356, 0]
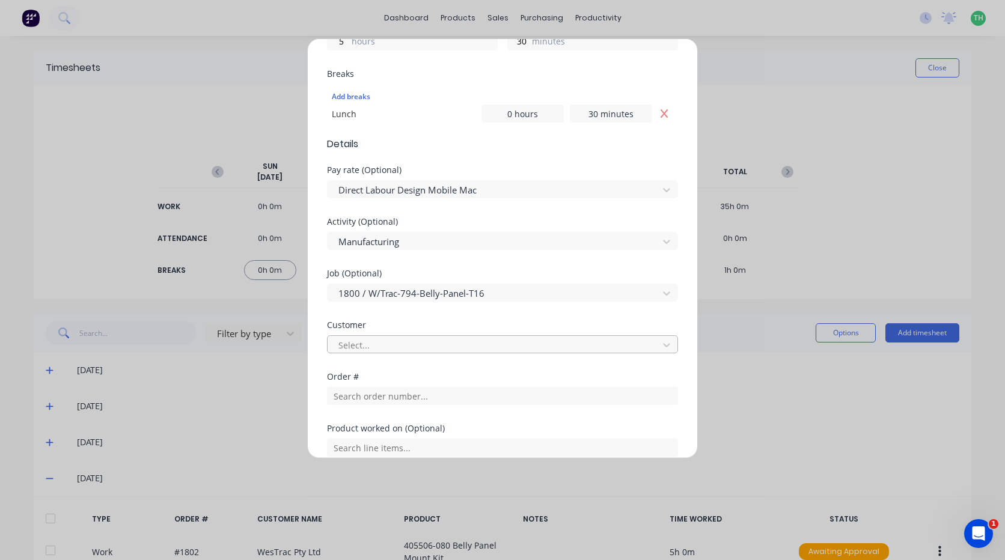
click at [404, 346] on div at bounding box center [494, 345] width 315 height 15
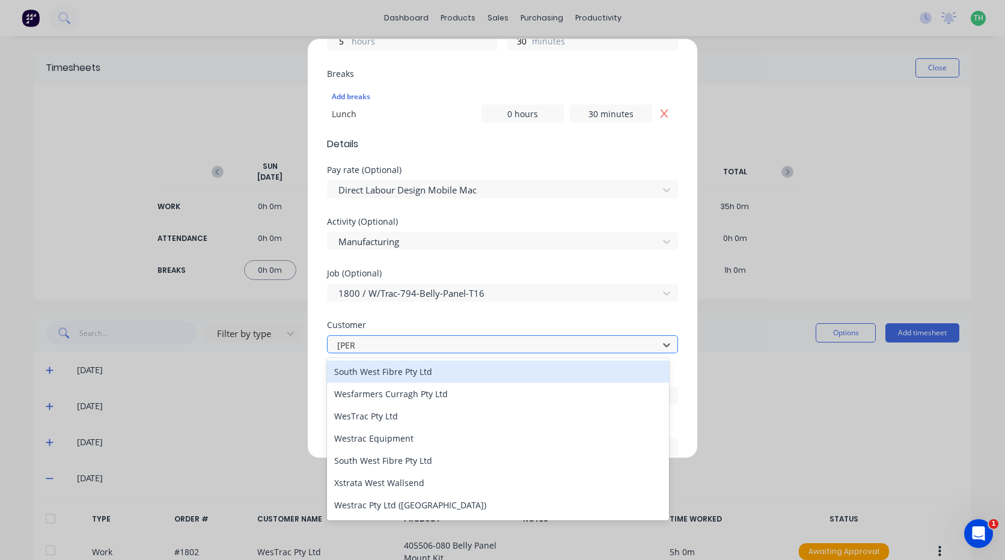
type input "west"
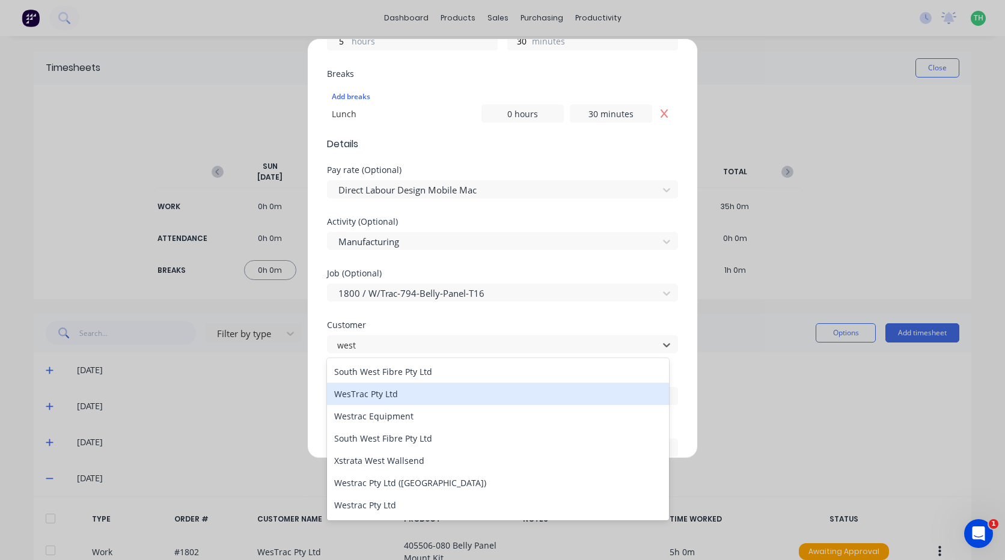
click at [366, 391] on div "WesTrac Pty Ltd" at bounding box center [498, 394] width 342 height 22
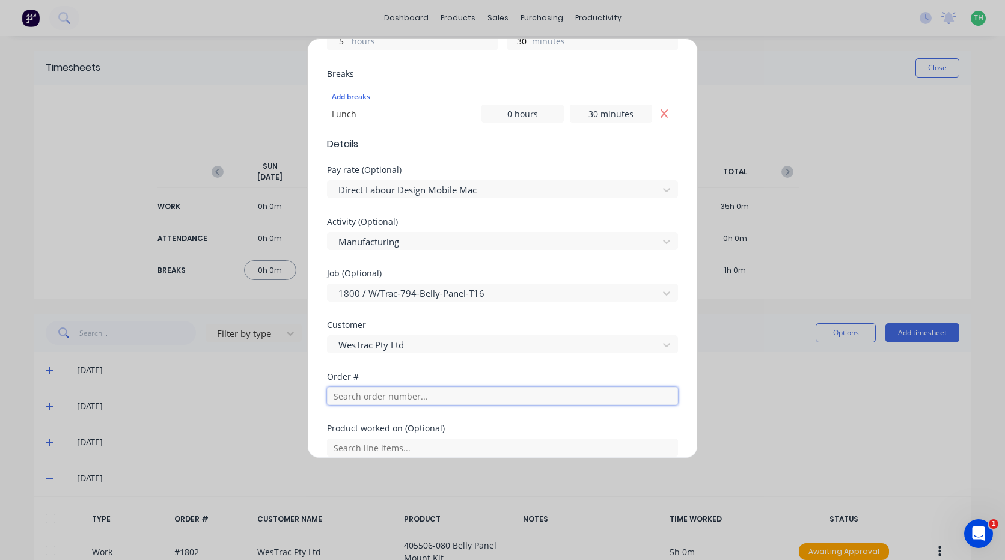
click at [383, 397] on input "text" at bounding box center [502, 396] width 351 height 18
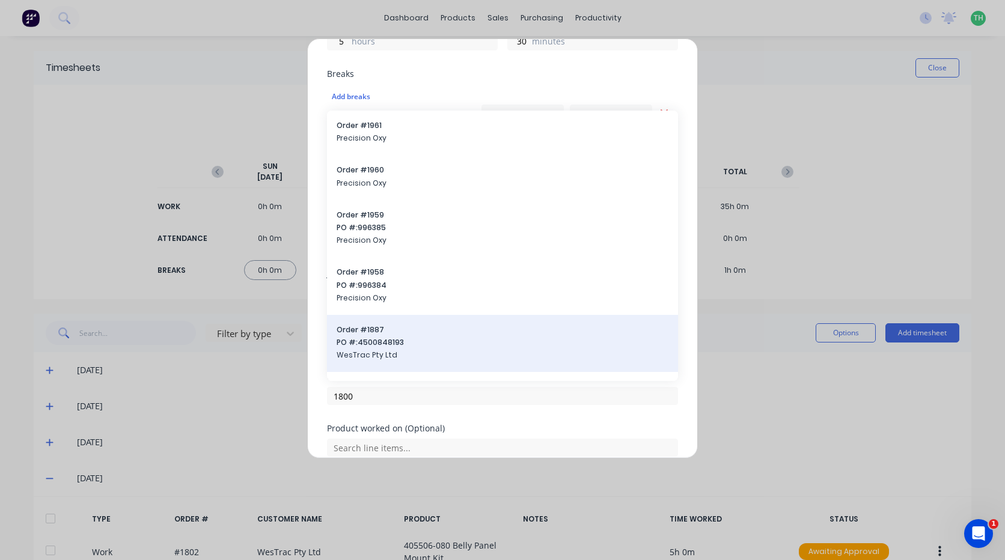
click at [385, 369] on div "Order # 1887 PO #: 4500848193 WesTrac Pty Ltd" at bounding box center [502, 344] width 351 height 58
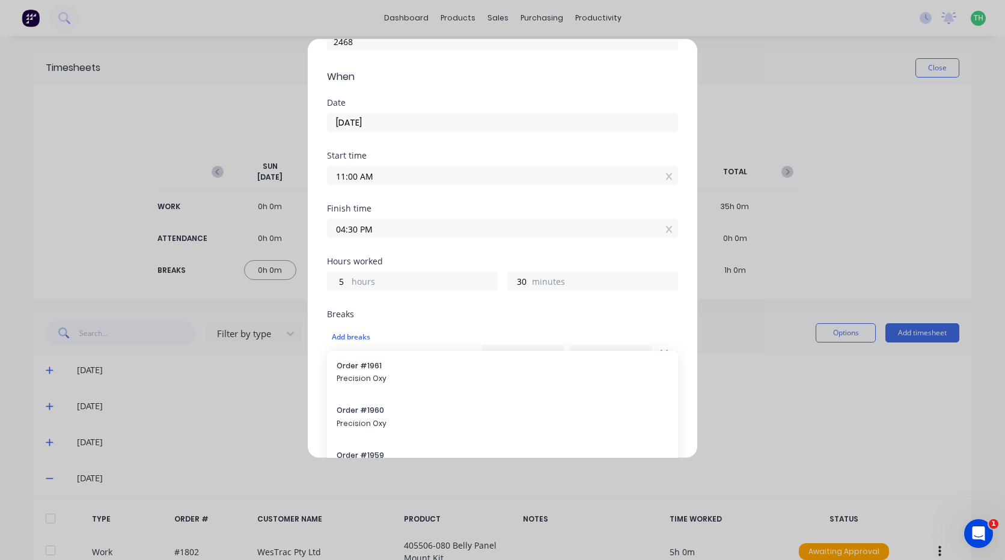
scroll to position [416, 0]
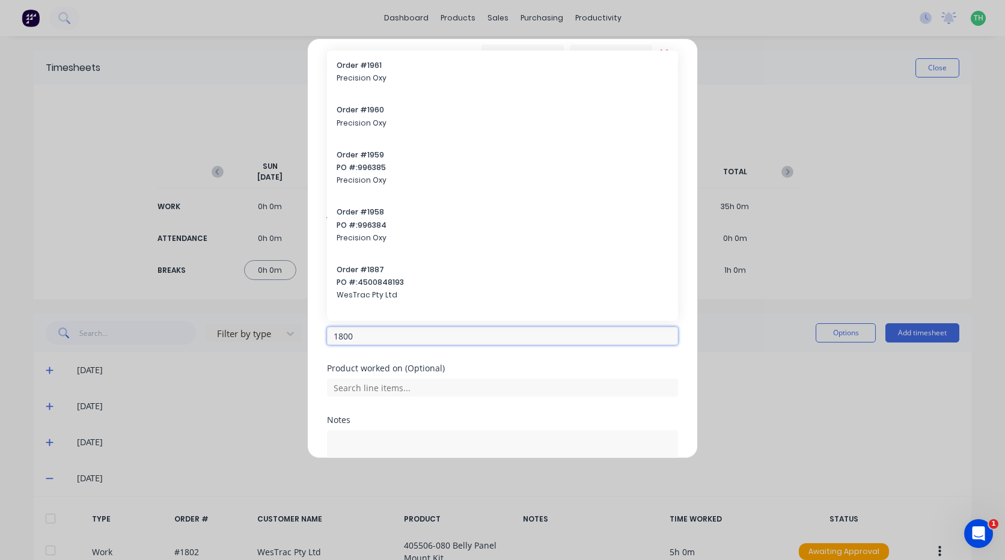
click at [381, 329] on input "1800" at bounding box center [502, 336] width 351 height 18
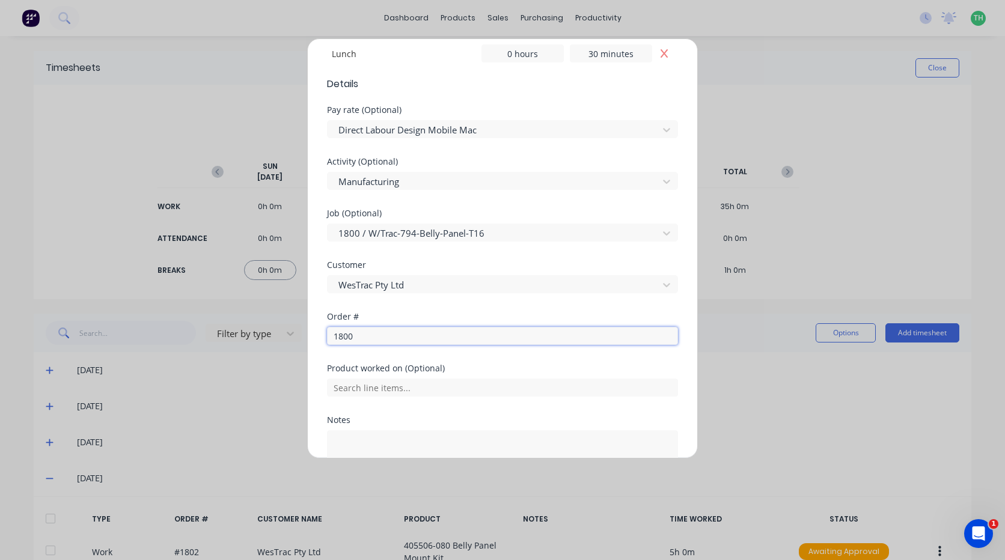
click at [380, 334] on input "1800" at bounding box center [502, 336] width 351 height 18
type input "1800"
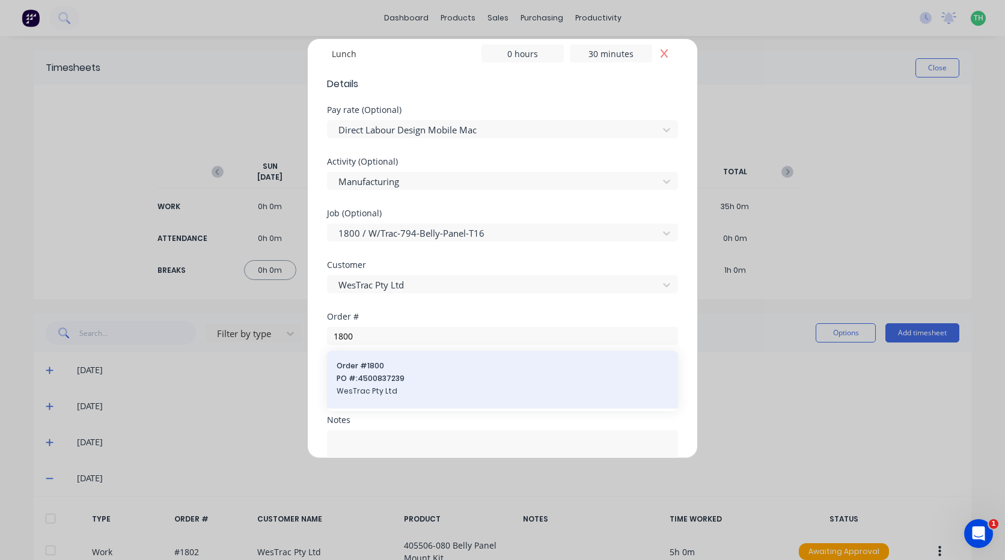
click at [382, 371] on span "Order # 1800" at bounding box center [503, 366] width 332 height 11
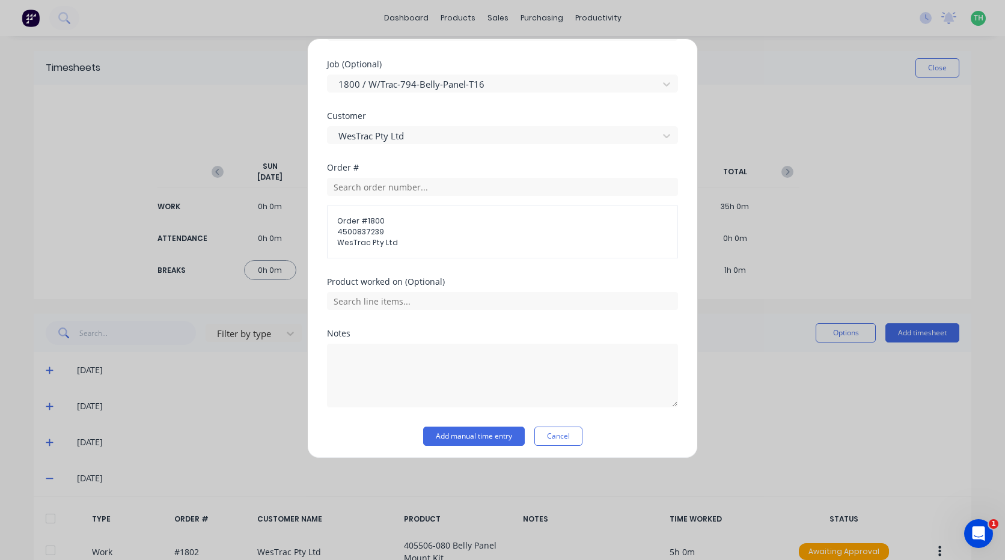
scroll to position [570, 0]
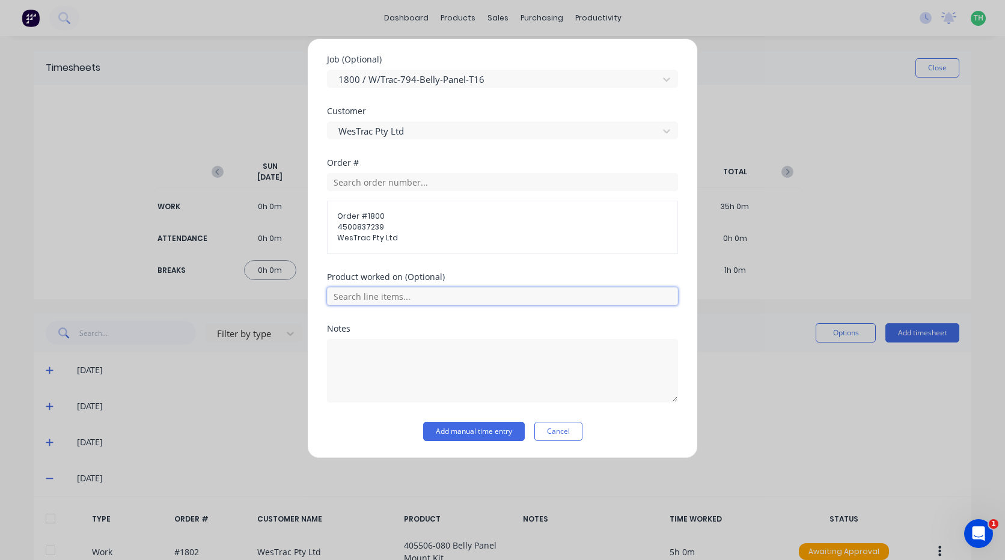
click at [385, 299] on input "text" at bounding box center [502, 296] width 351 height 18
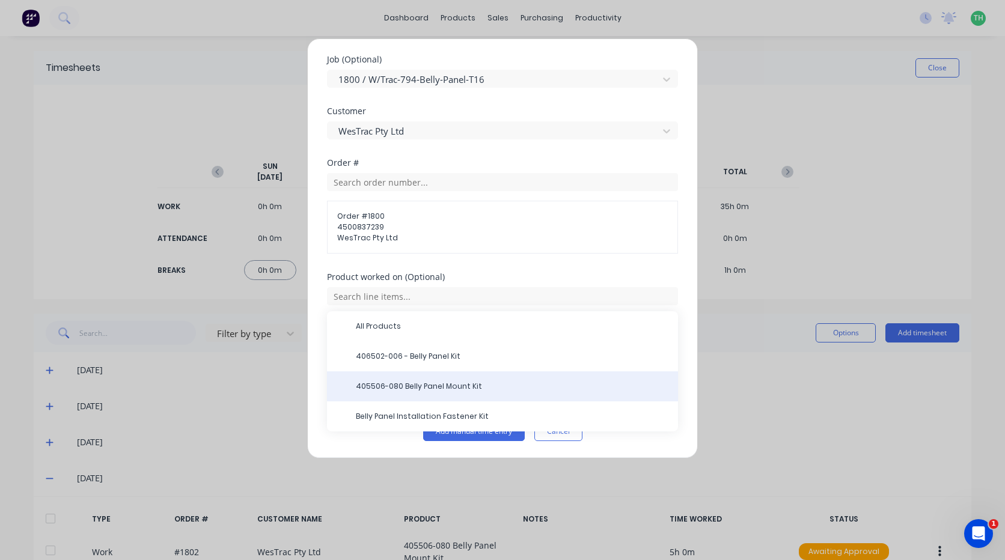
click at [492, 381] on span "405506-080 Belly Panel Mount Kit" at bounding box center [512, 386] width 313 height 11
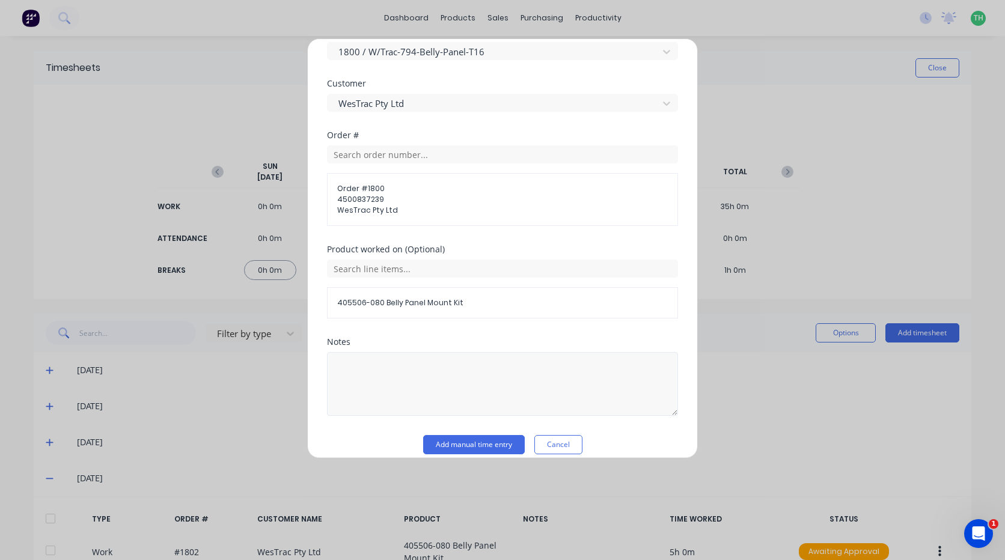
scroll to position [611, 0]
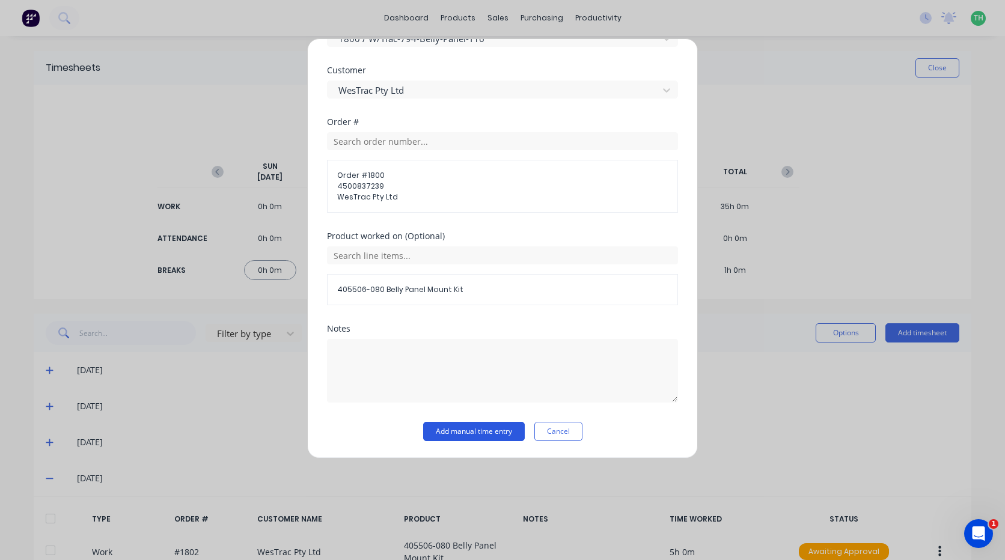
click at [456, 427] on button "Add manual time entry" at bounding box center [474, 431] width 102 height 19
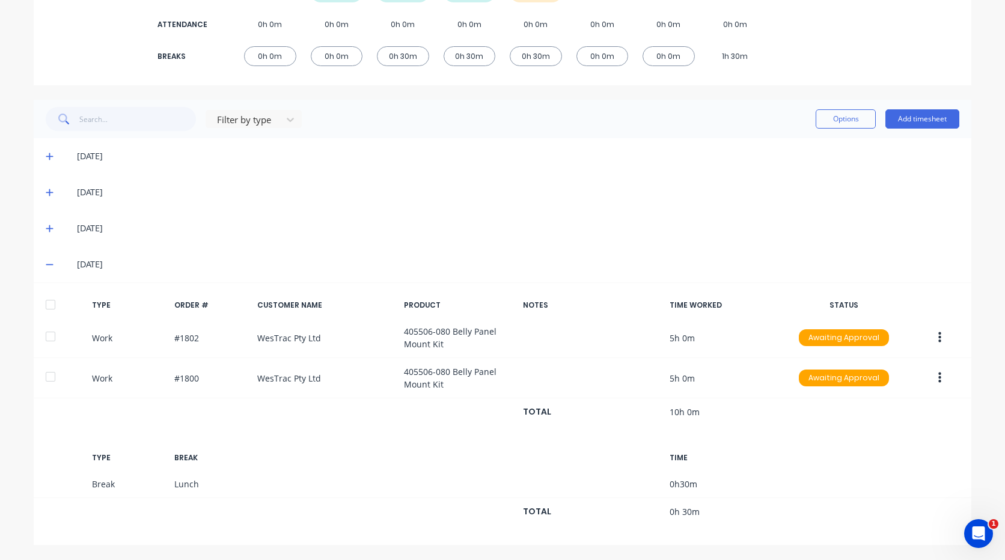
scroll to position [0, 0]
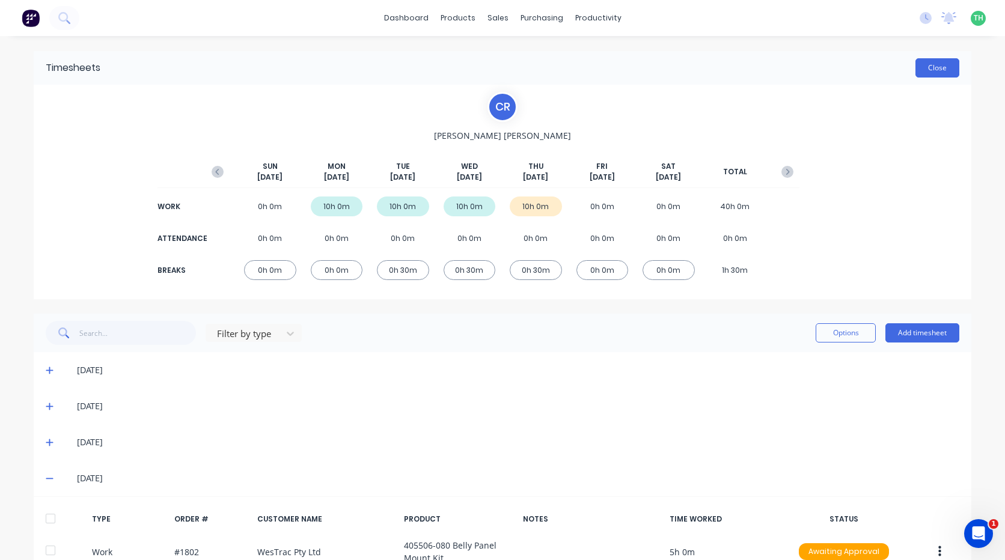
click at [939, 67] on button "Close" at bounding box center [938, 67] width 44 height 19
